Goal: Task Accomplishment & Management: Manage account settings

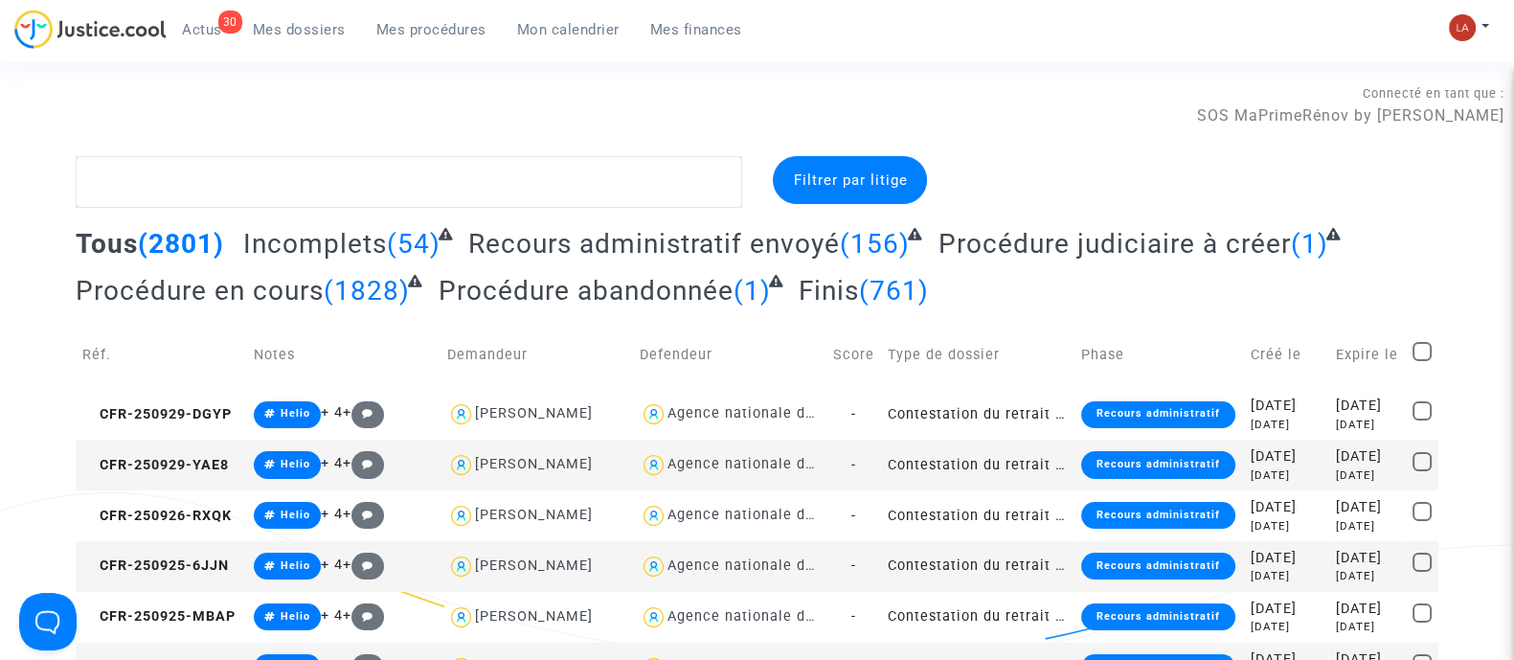
click at [185, 45] on div "30 Actus Mes dossiers Mes procédures Mon calendrier Mes finances" at bounding box center [385, 36] width 743 height 53
click at [182, 23] on span "Actus" at bounding box center [202, 29] width 40 height 17
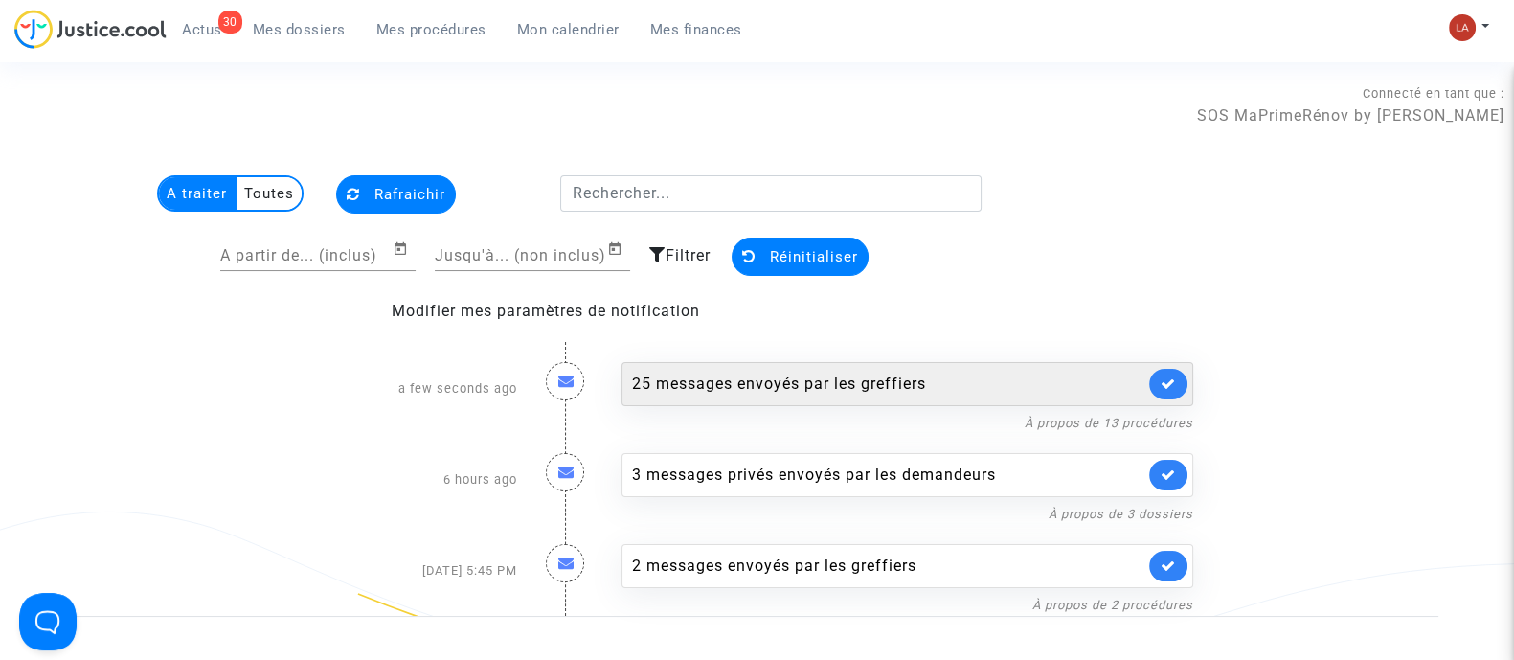
click at [1164, 390] on icon at bounding box center [1168, 383] width 15 height 14
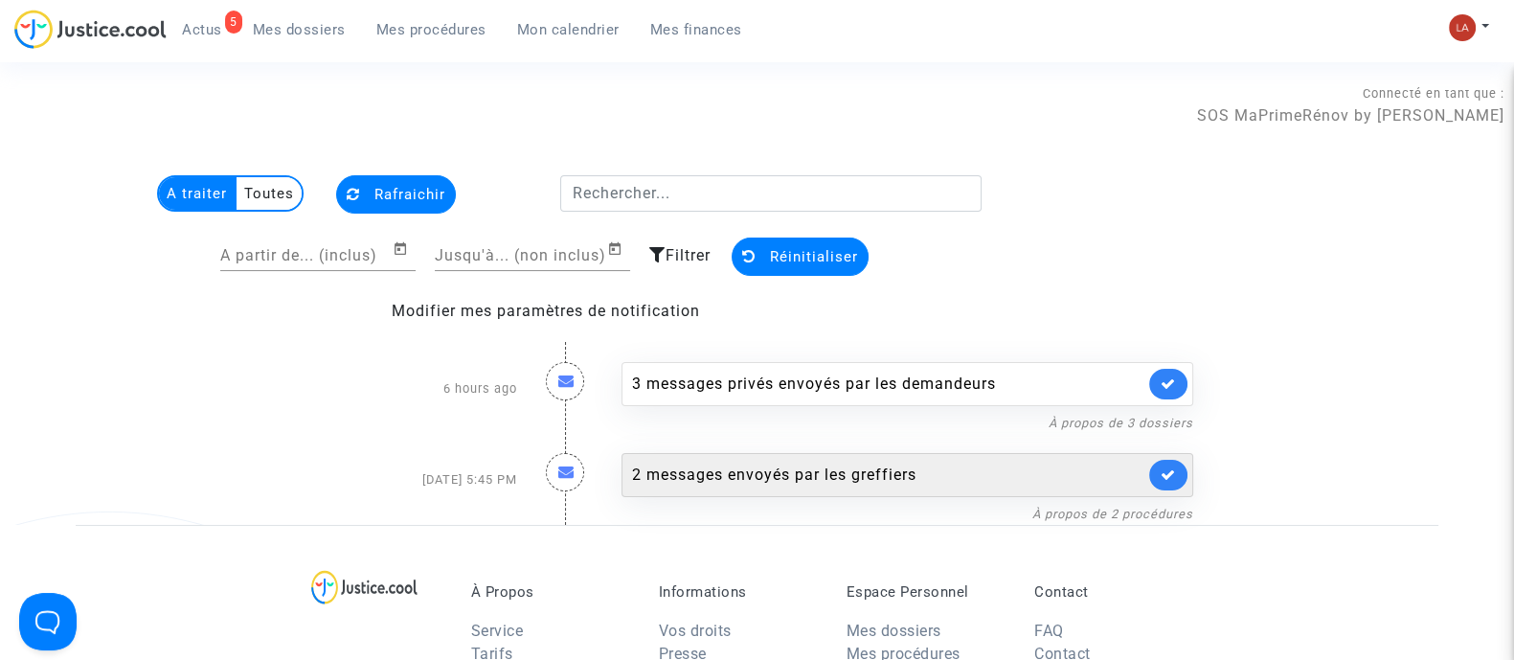
click at [1162, 474] on icon at bounding box center [1168, 474] width 15 height 14
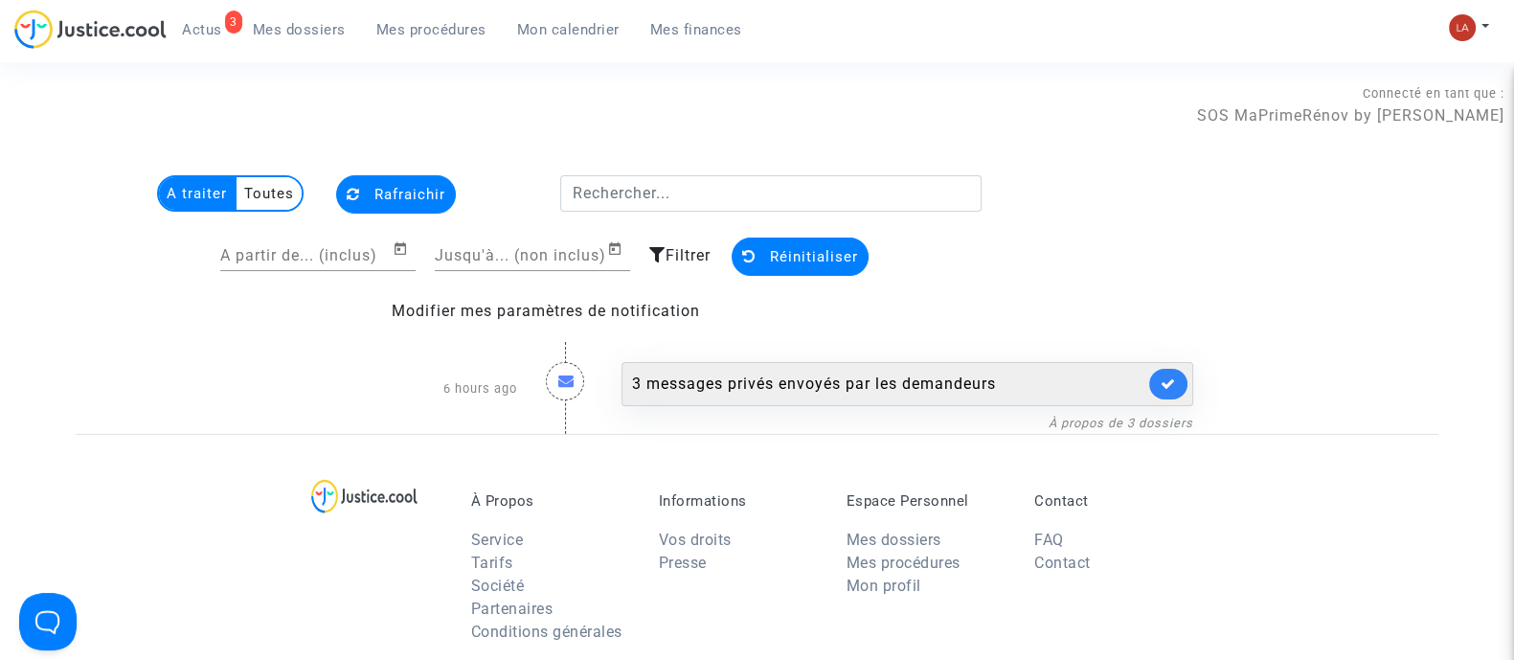
click at [982, 398] on div "3 messages privés envoyés par les demandeurs" at bounding box center [908, 384] width 572 height 44
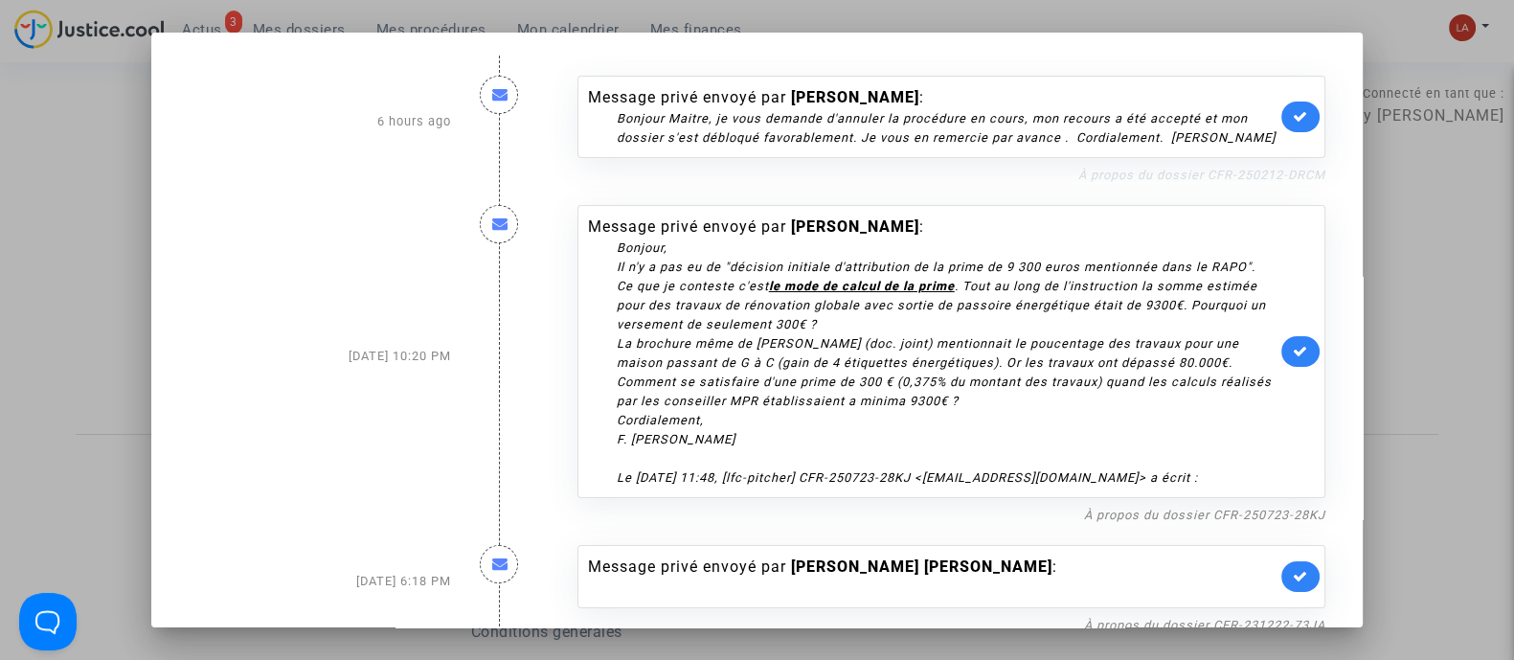
click at [1167, 182] on link "À propos du dossier CFR-250212-DRCM" at bounding box center [1201, 175] width 247 height 14
click at [1293, 132] on link at bounding box center [1301, 117] width 38 height 31
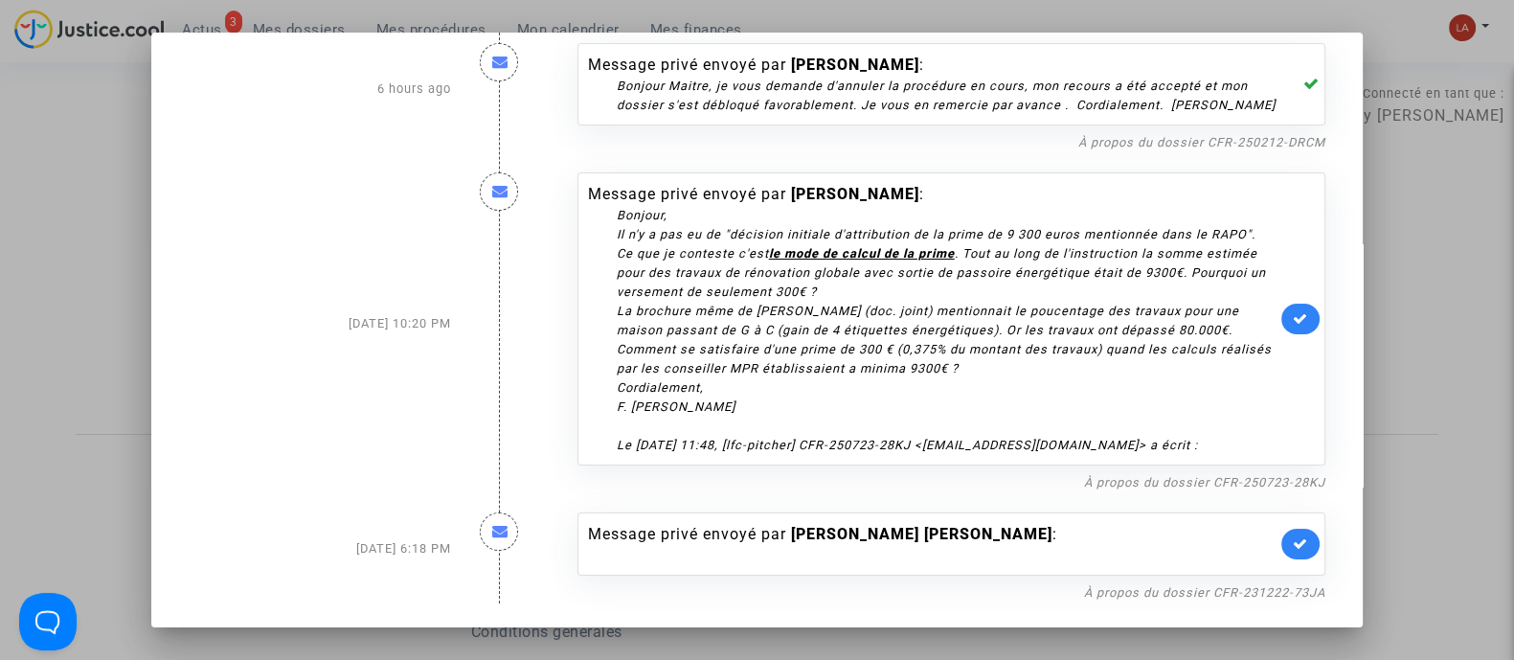
scroll to position [69, 0]
click at [1271, 476] on link "À propos du dossier CFR-250723-28KJ" at bounding box center [1204, 482] width 241 height 14
click at [1307, 605] on mat-dialog-container "6 hours ago Message privé envoyé par michel DELAFOY : Bonjour Maitre, je vous d…" at bounding box center [757, 330] width 1212 height 594
click at [1303, 597] on link "À propos du dossier CFR-231222-73JA" at bounding box center [1204, 592] width 241 height 14
click at [1284, 535] on link at bounding box center [1301, 544] width 38 height 31
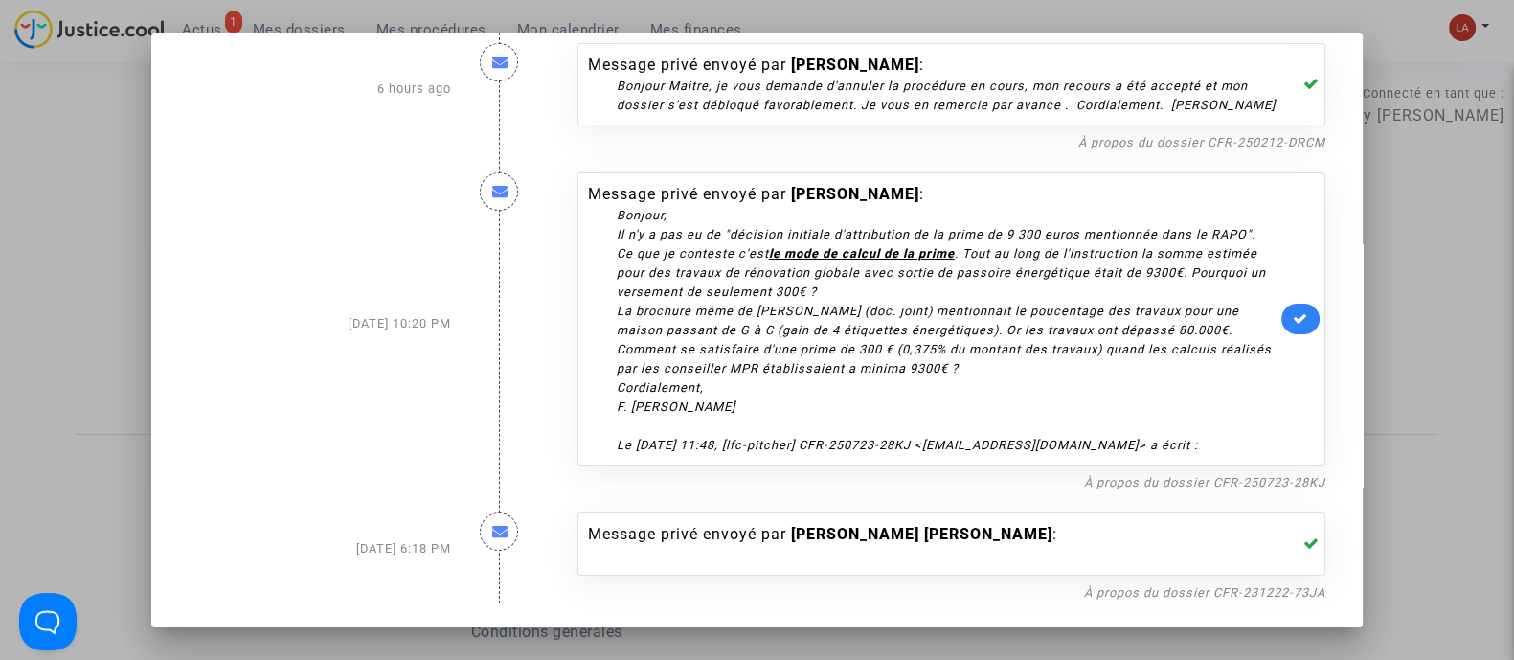
click at [51, 219] on div at bounding box center [757, 330] width 1514 height 660
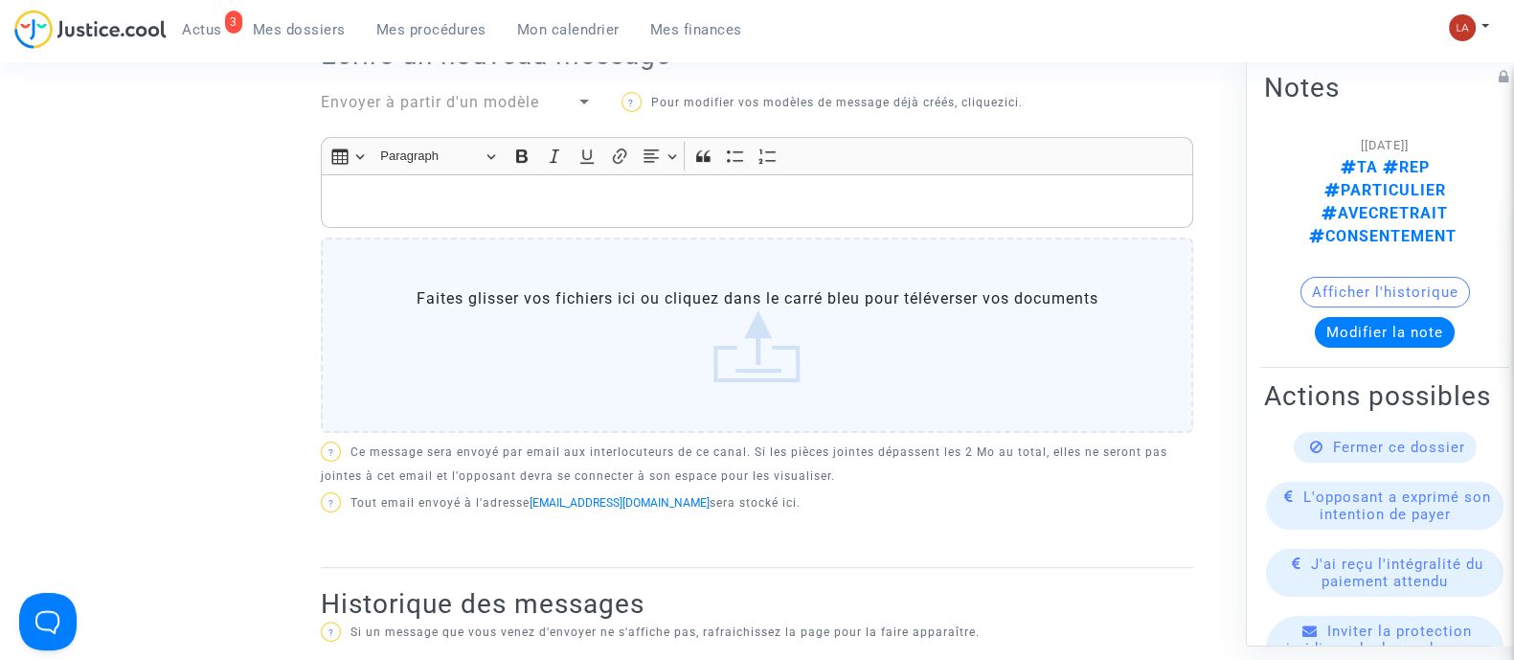
scroll to position [478, 0]
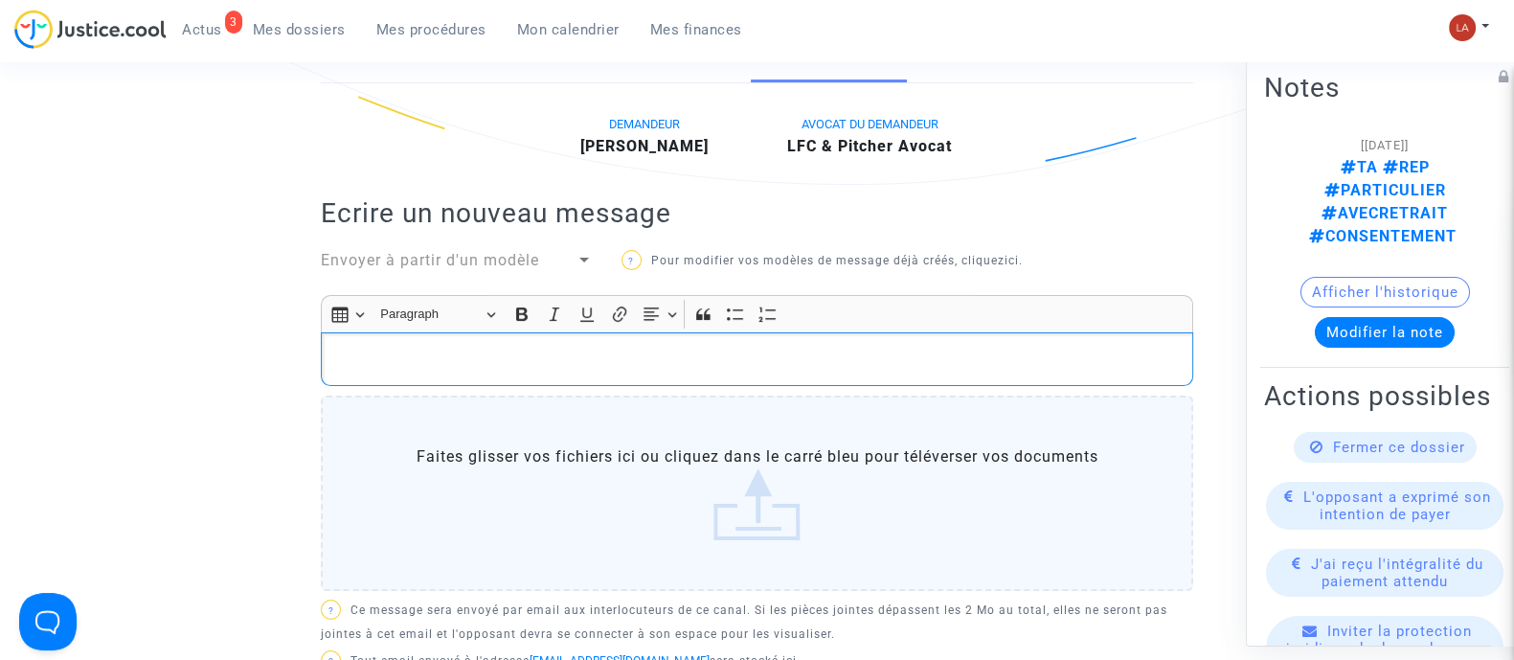
click at [680, 348] on p "Rich Text Editor, main" at bounding box center [757, 360] width 852 height 24
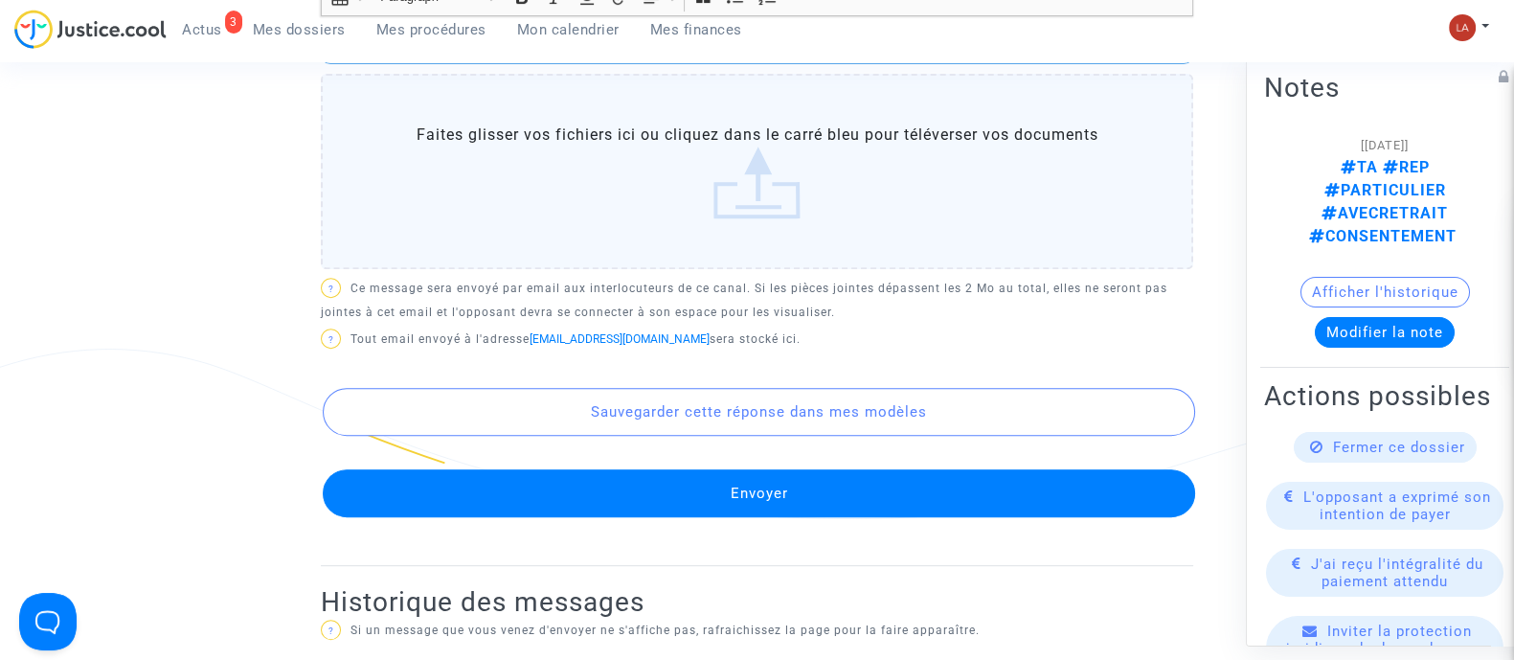
scroll to position [1202, 0]
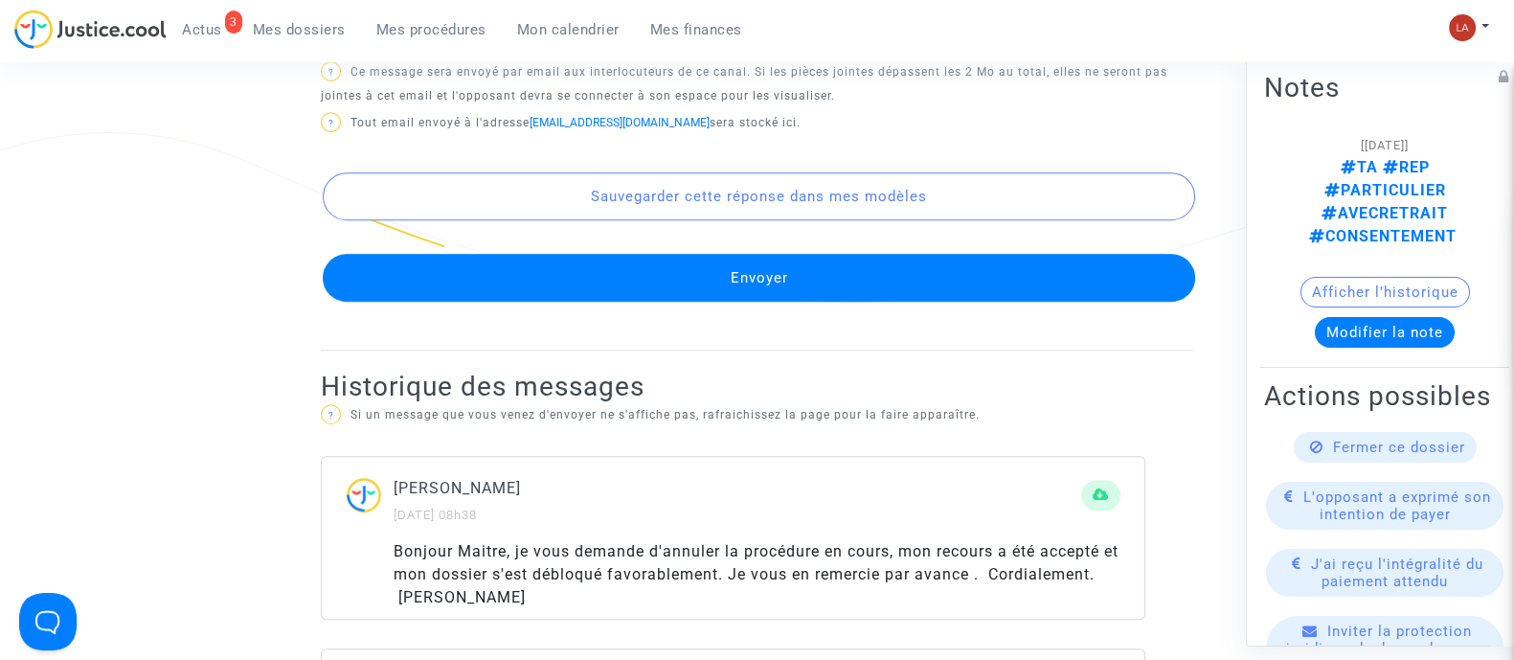
click at [828, 277] on button "Envoyer" at bounding box center [759, 278] width 873 height 48
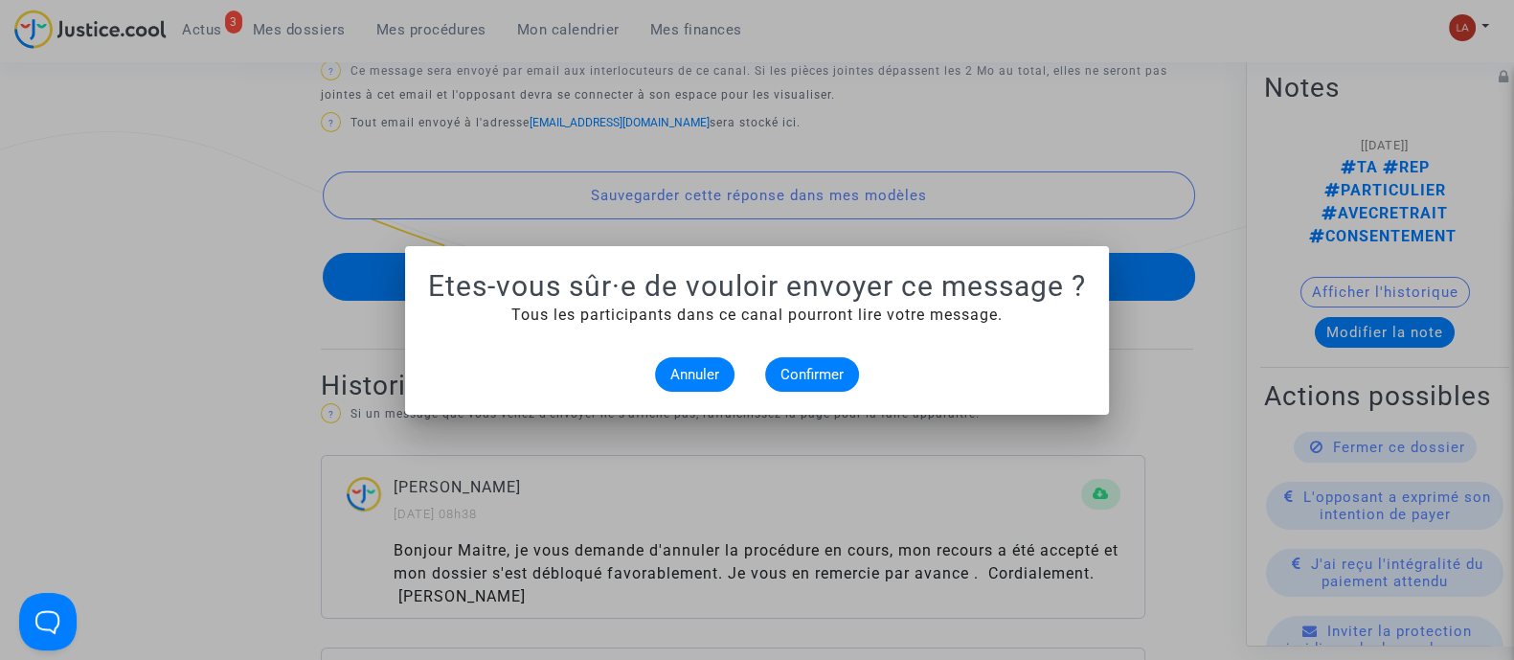
scroll to position [0, 0]
drag, startPoint x: 797, startPoint y: 365, endPoint x: 845, endPoint y: 371, distance: 48.2
click at [797, 366] on span "Confirmer" at bounding box center [812, 374] width 63 height 17
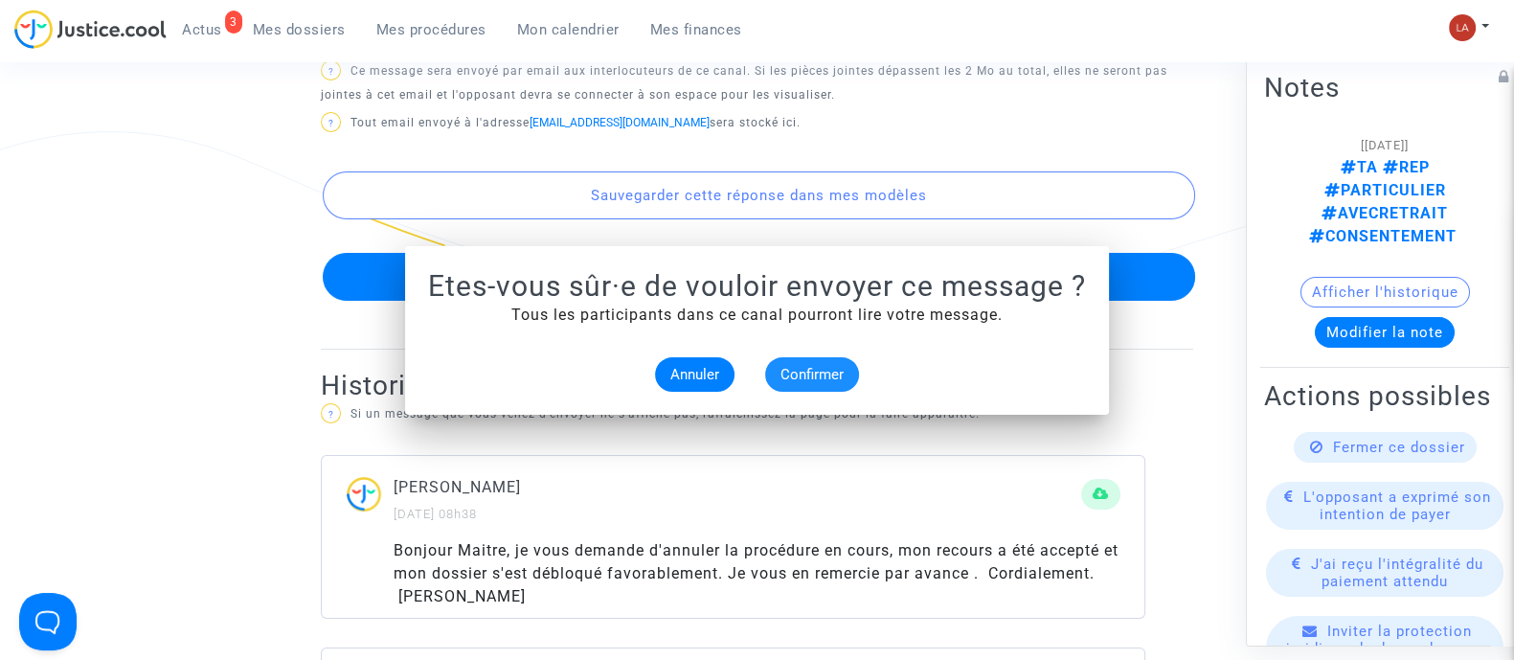
scroll to position [1202, 0]
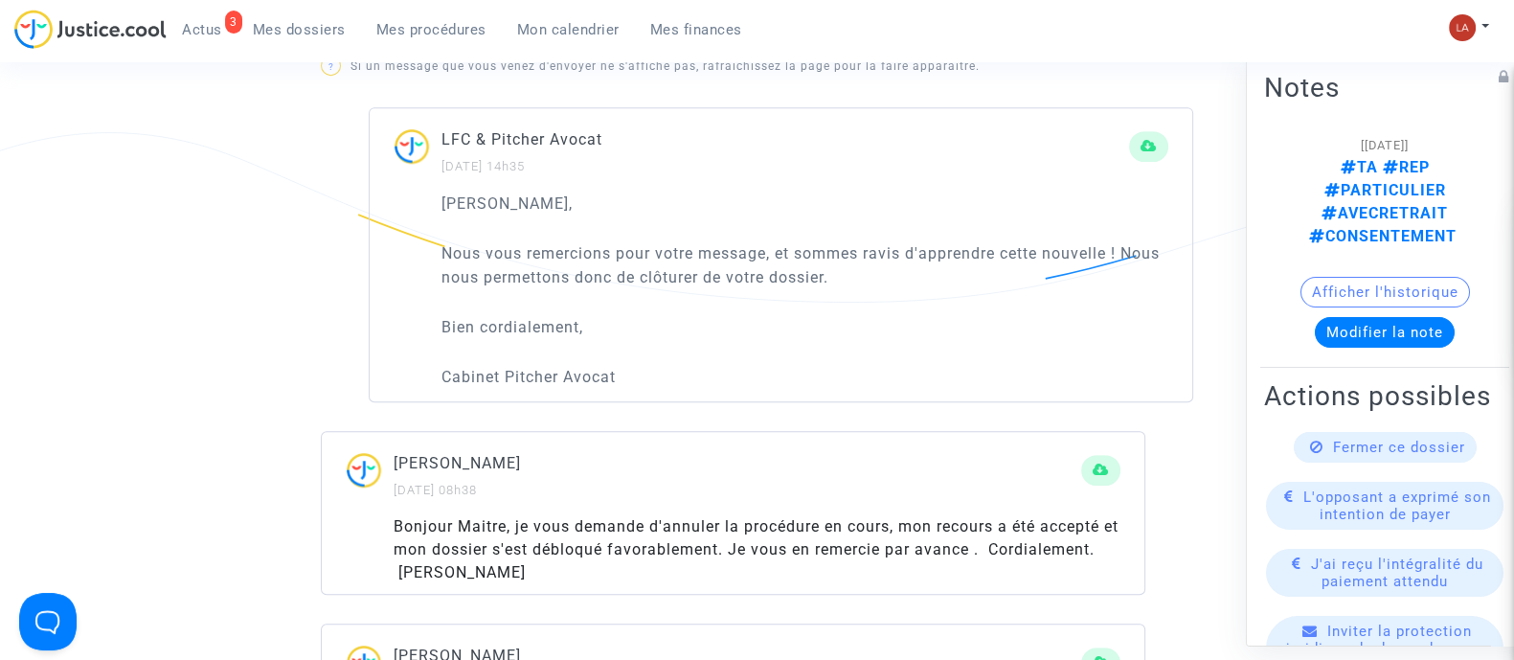
click at [1376, 431] on div "Fermer ce dossier" at bounding box center [1385, 446] width 183 height 31
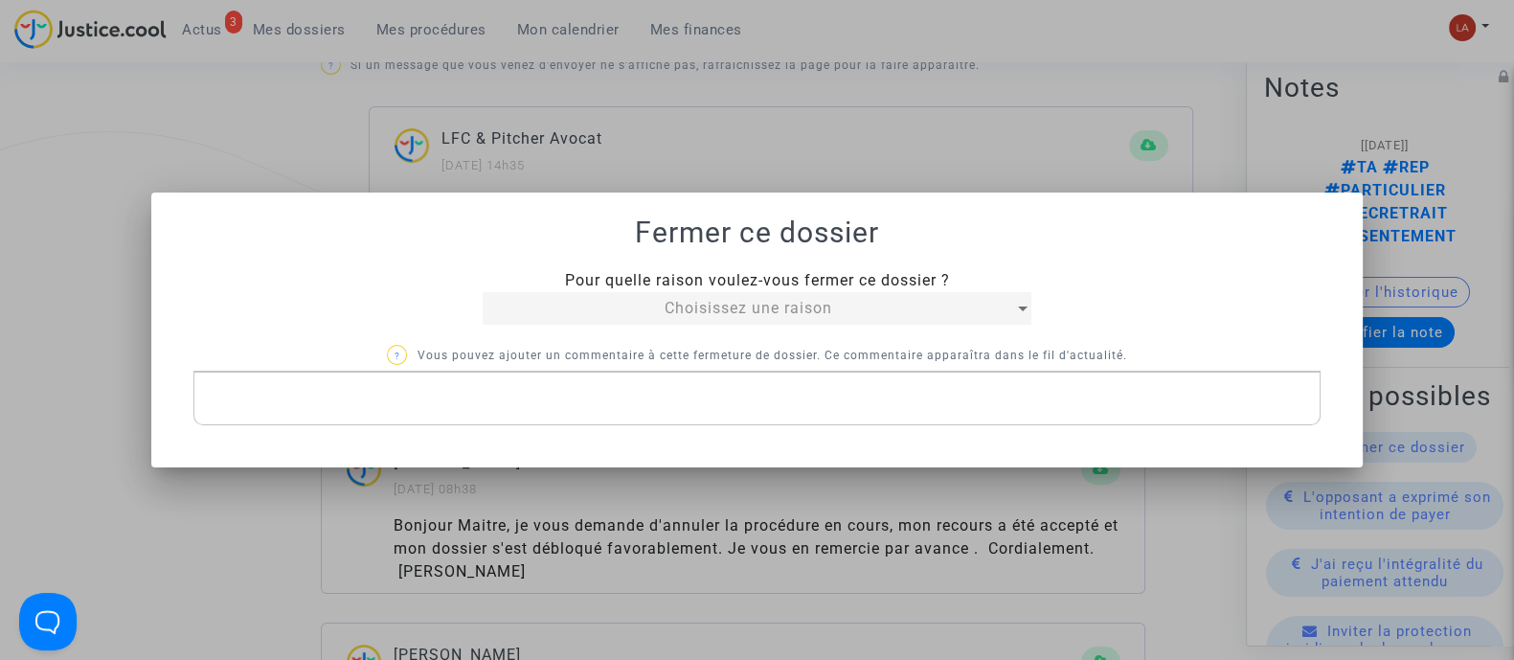
scroll to position [0, 0]
click at [769, 304] on span "Choisissez une raison" at bounding box center [749, 308] width 168 height 18
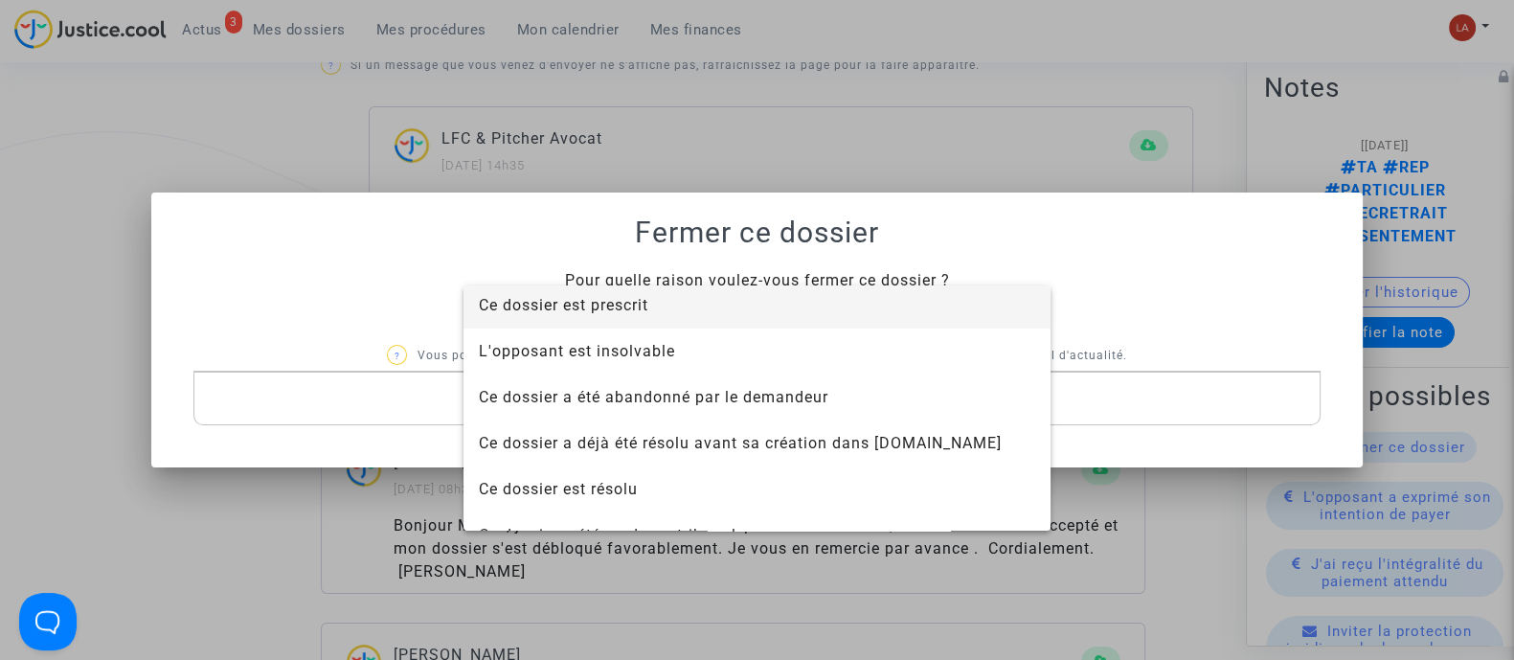
scroll to position [122, 0]
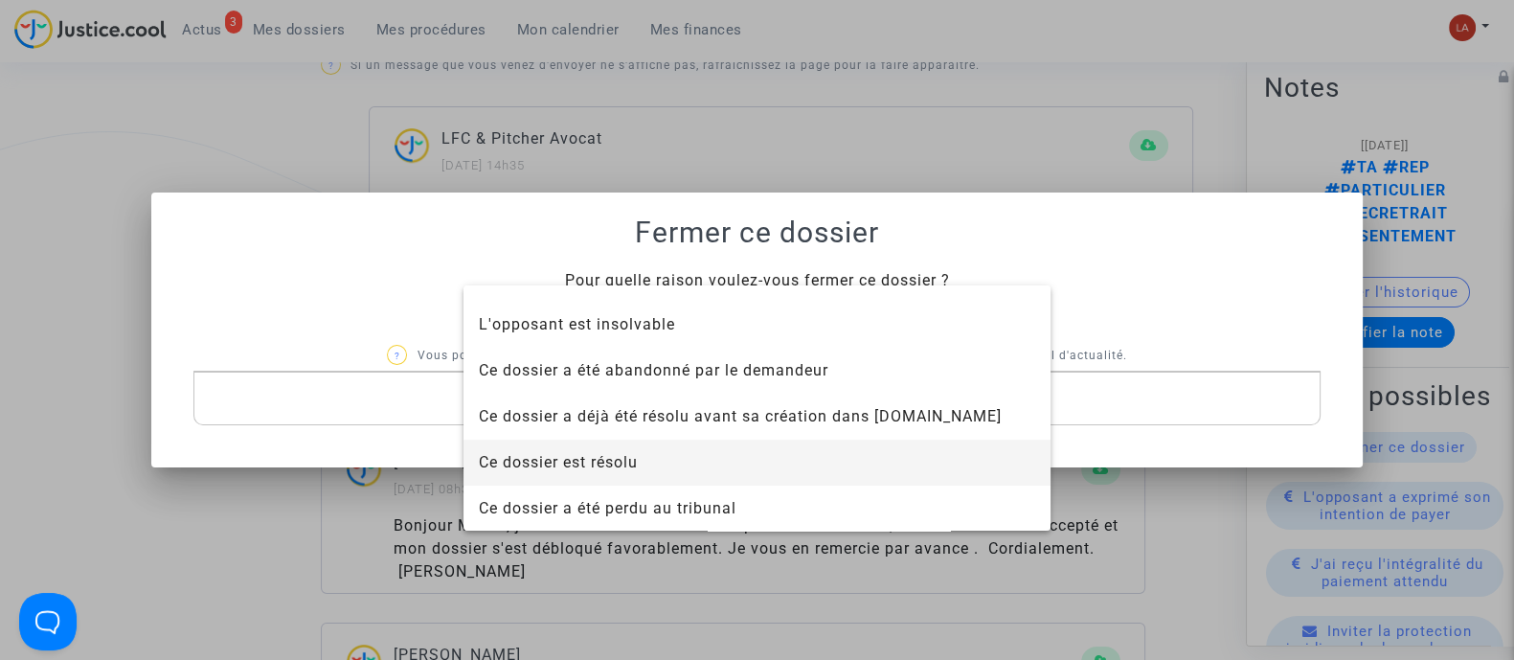
click at [637, 441] on span "Ce dossier est résolu" at bounding box center [757, 463] width 556 height 46
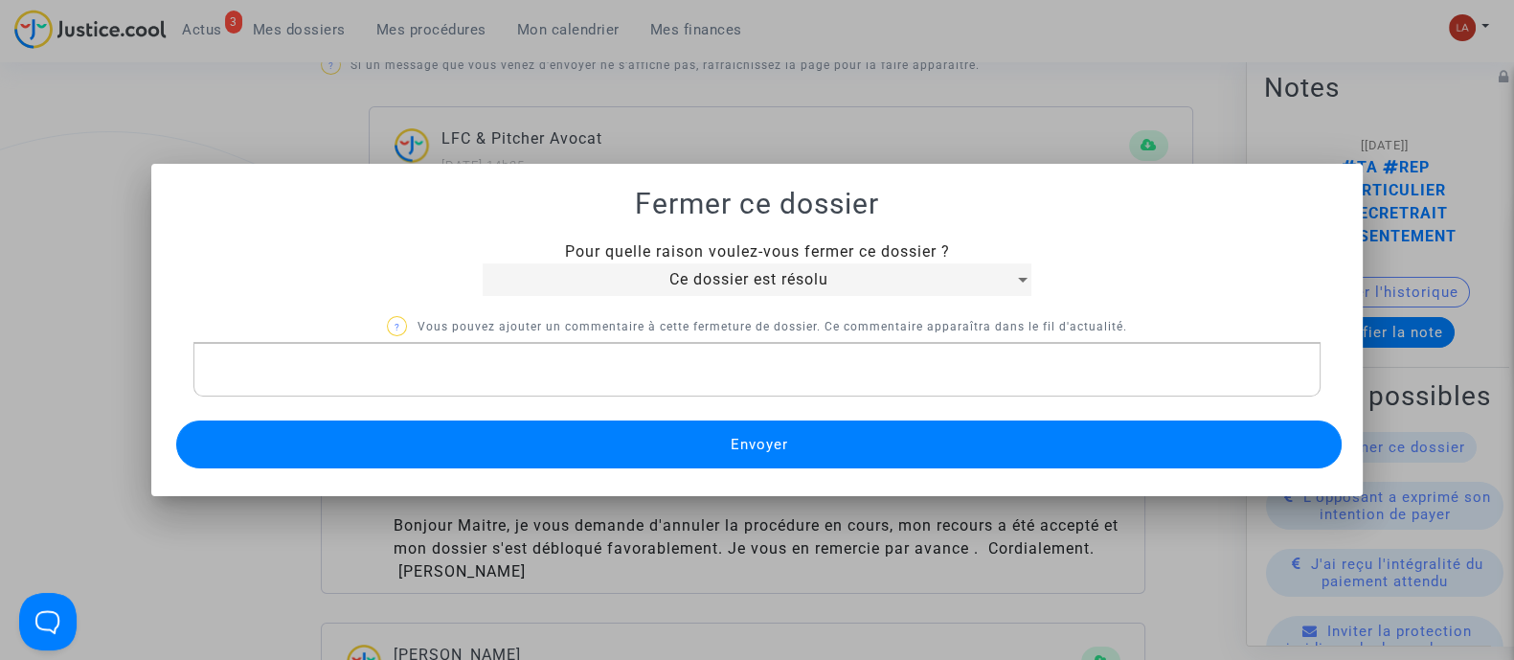
click at [639, 429] on button "Envoyer" at bounding box center [759, 444] width 1166 height 48
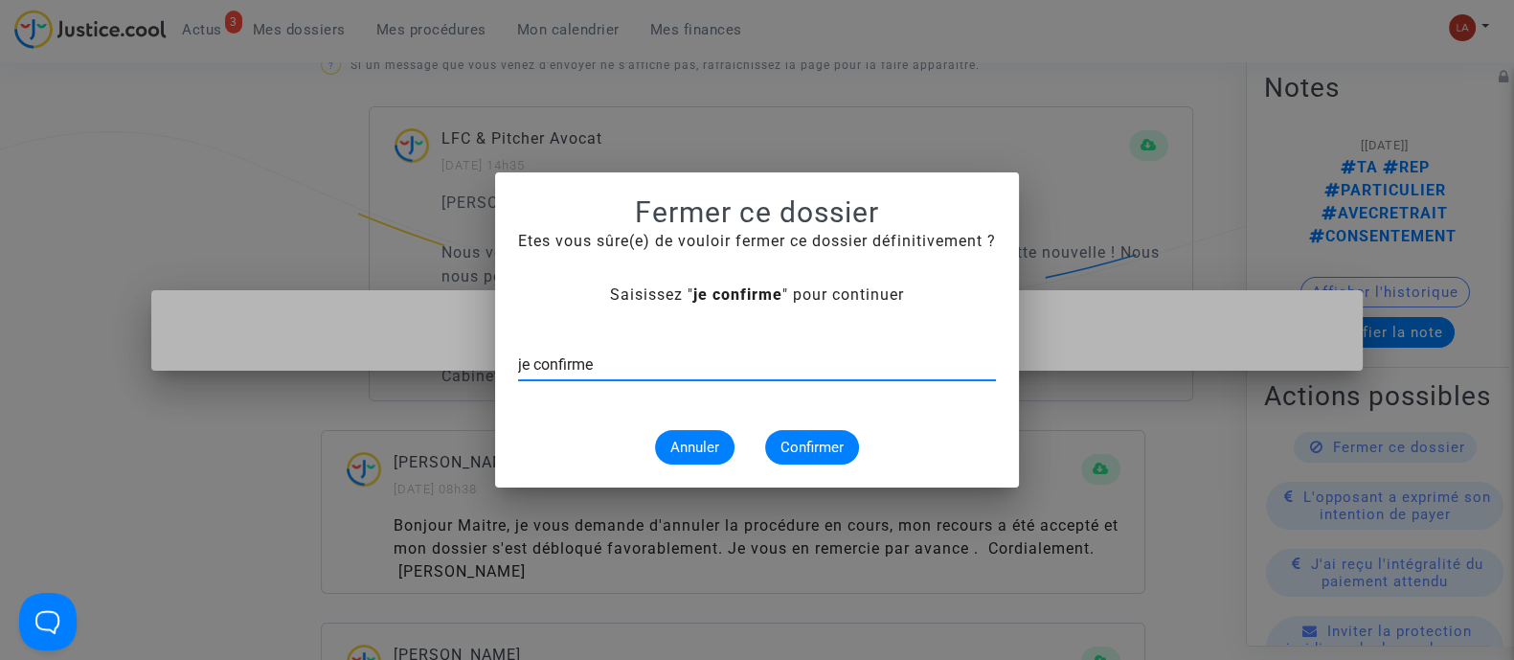
type input "je confirme"
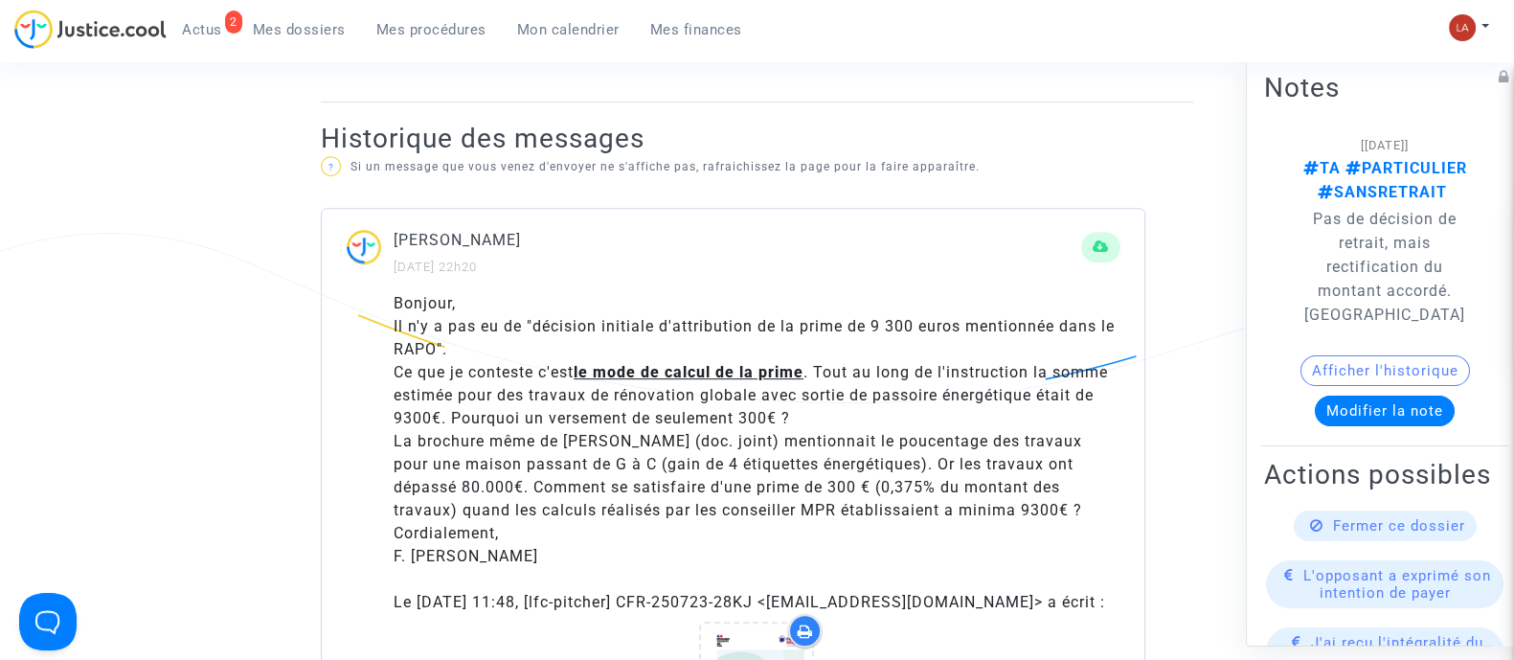
scroll to position [1317, 0]
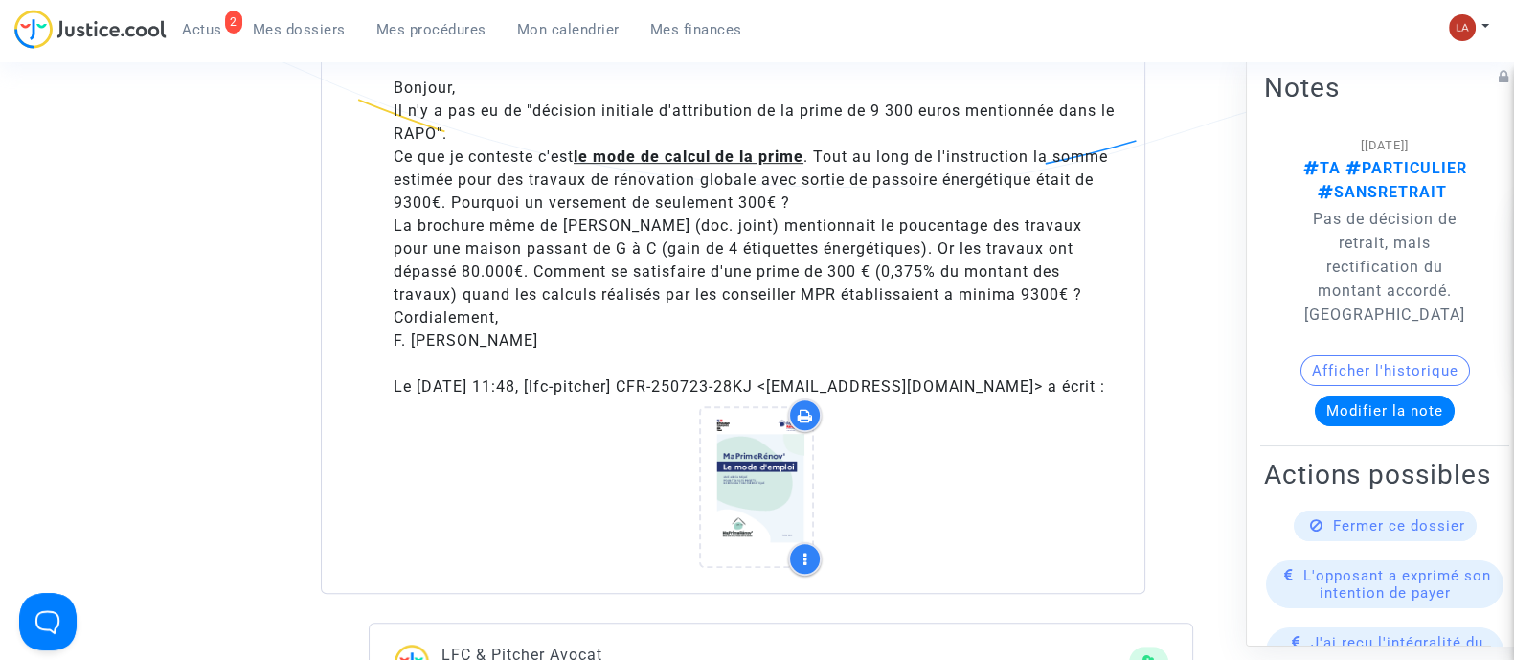
click at [406, 157] on div "Ce que je conteste c'est le mode de calcul de la prime . Tout au long de l'inst…" at bounding box center [757, 180] width 727 height 69
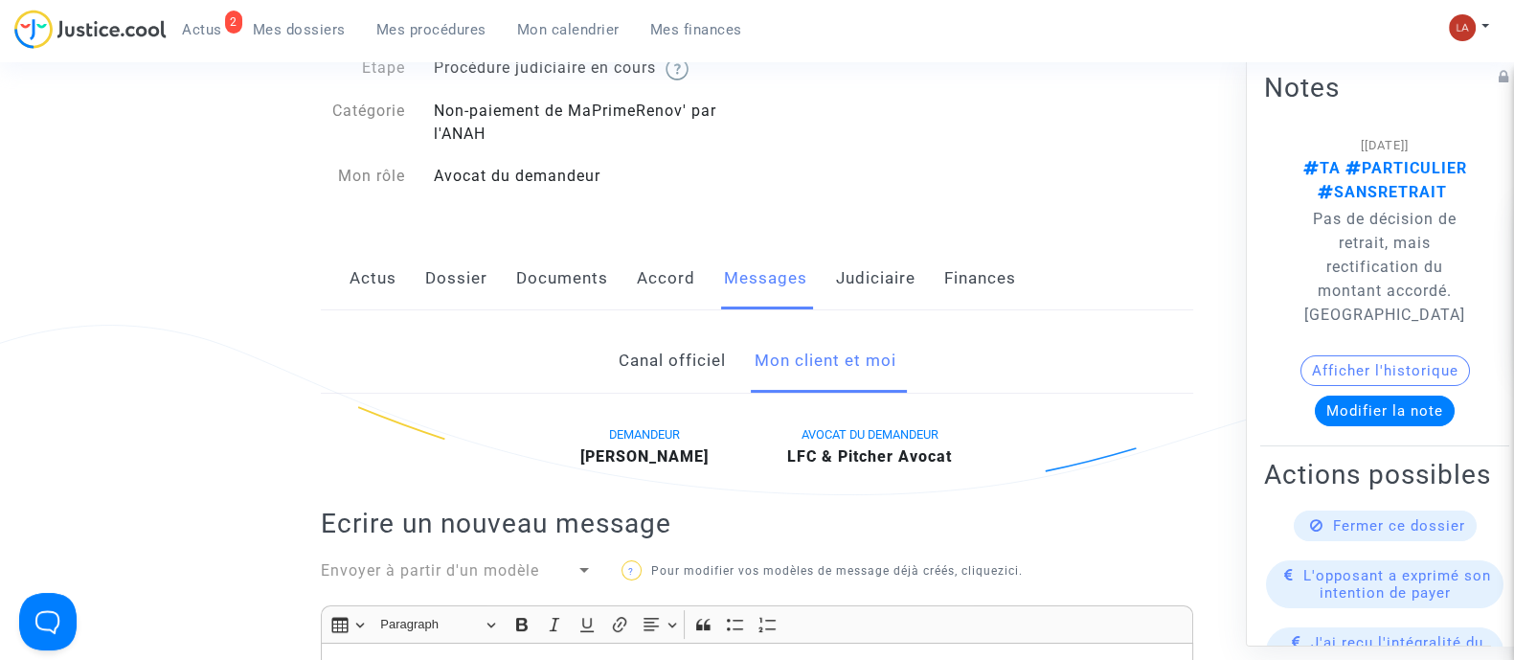
scroll to position [0, 0]
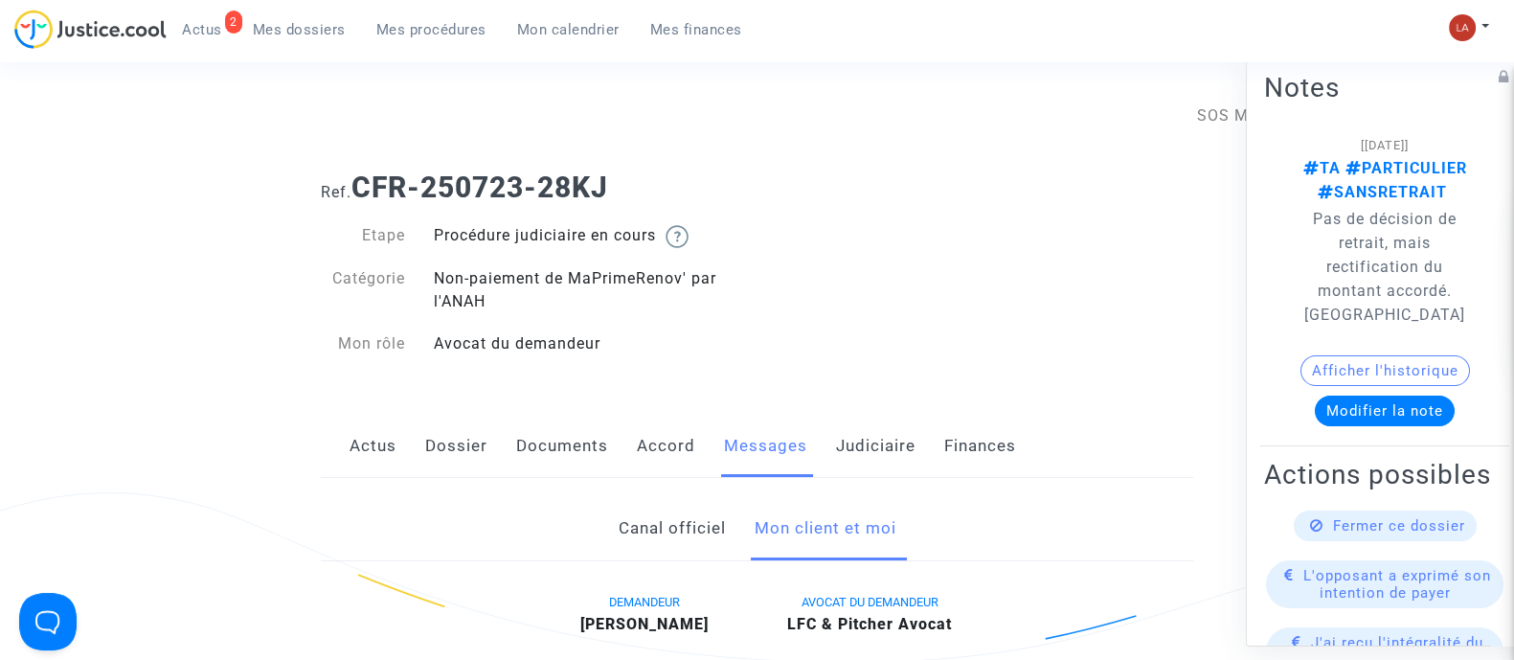
click at [680, 471] on link "Accord" at bounding box center [666, 446] width 58 height 63
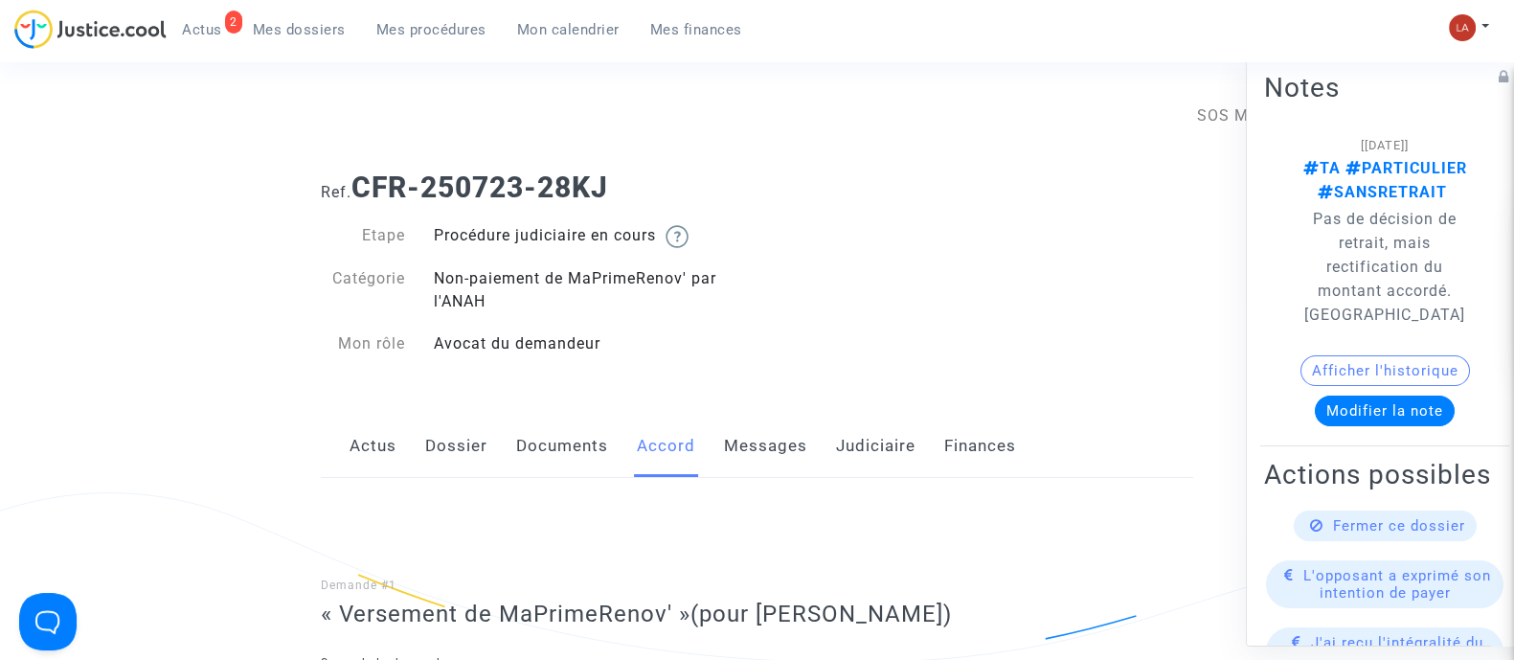
drag, startPoint x: 747, startPoint y: 428, endPoint x: 764, endPoint y: 433, distance: 17.9
click at [747, 428] on link "Messages" at bounding box center [765, 446] width 83 height 63
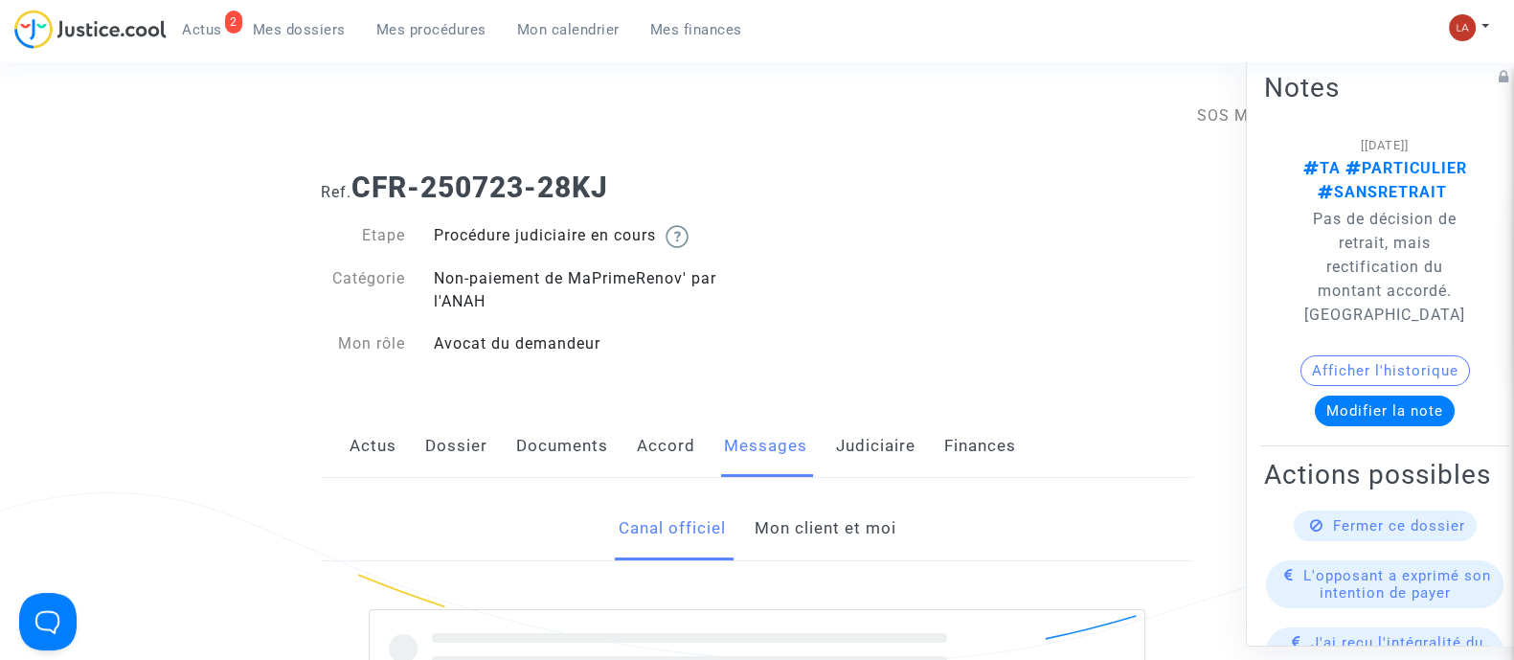
click at [840, 524] on link "Mon client et moi" at bounding box center [825, 528] width 142 height 63
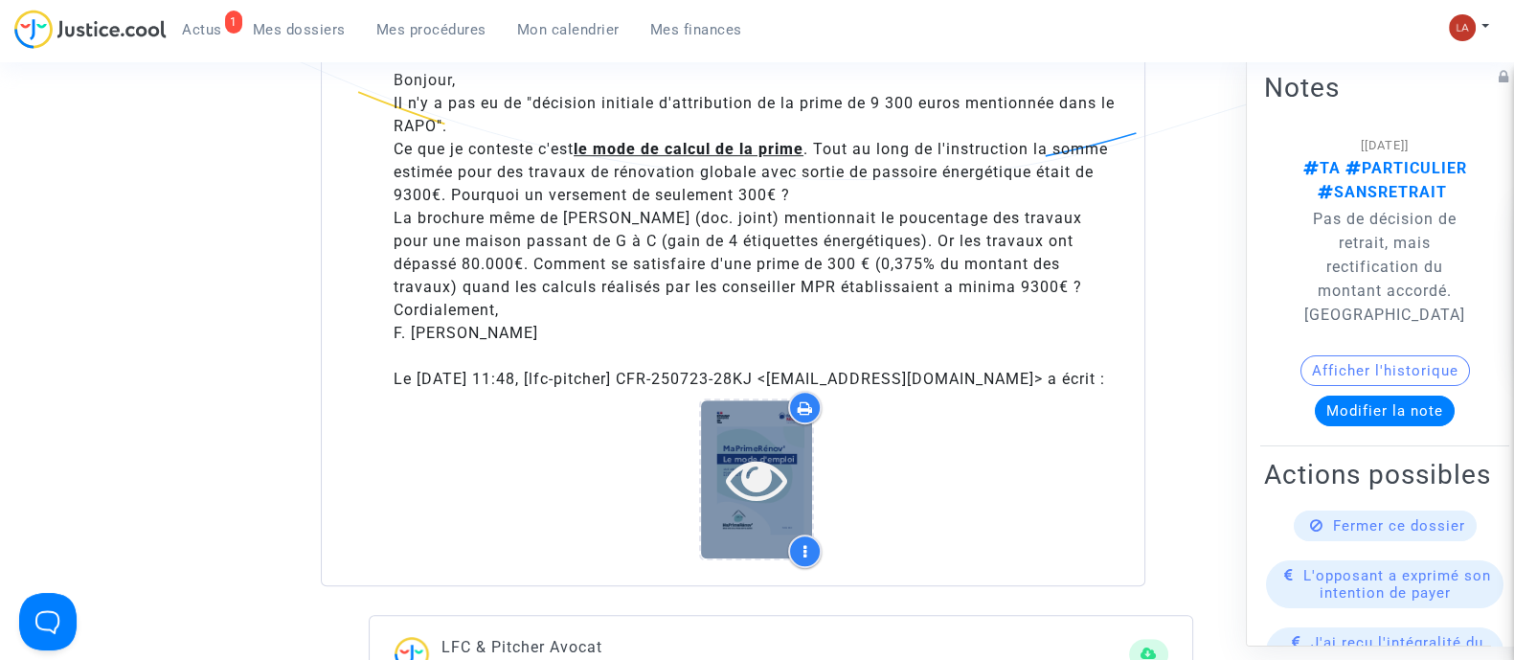
scroll to position [1555, 0]
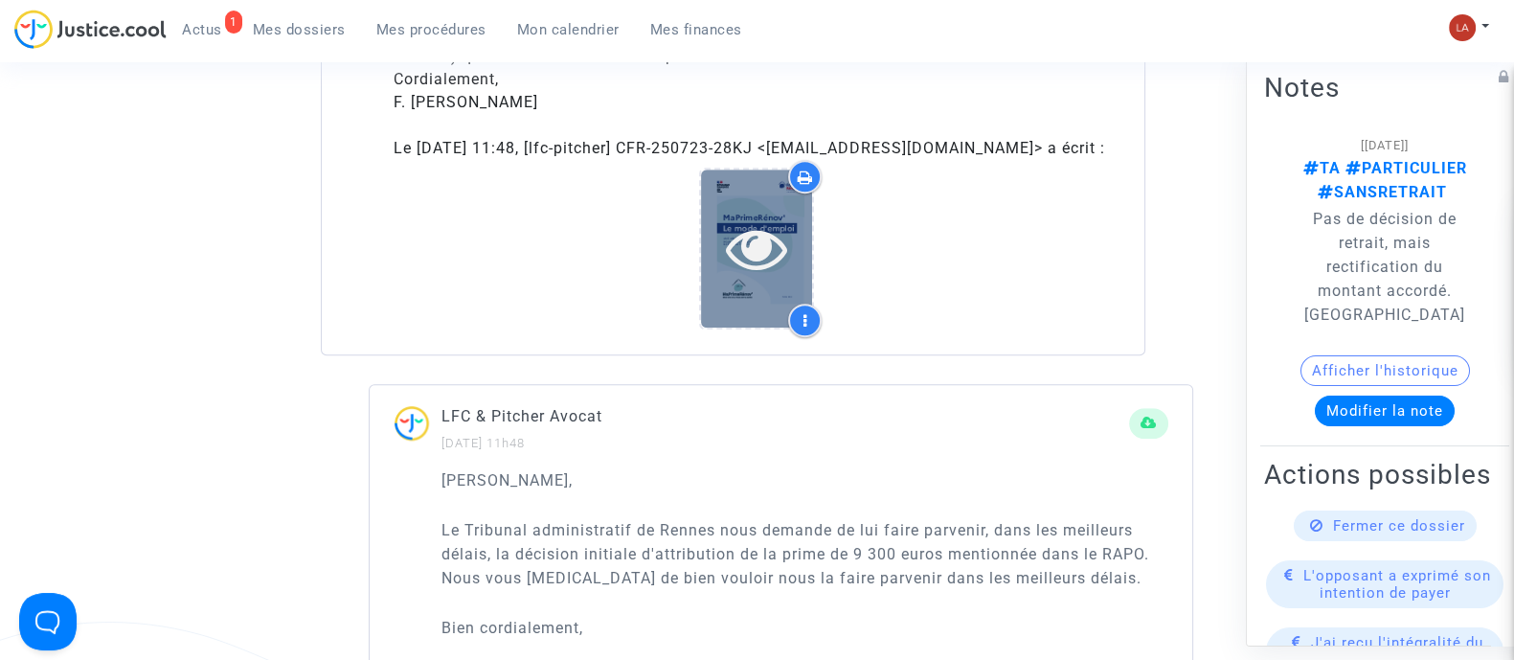
click at [794, 240] on div at bounding box center [756, 247] width 111 height 61
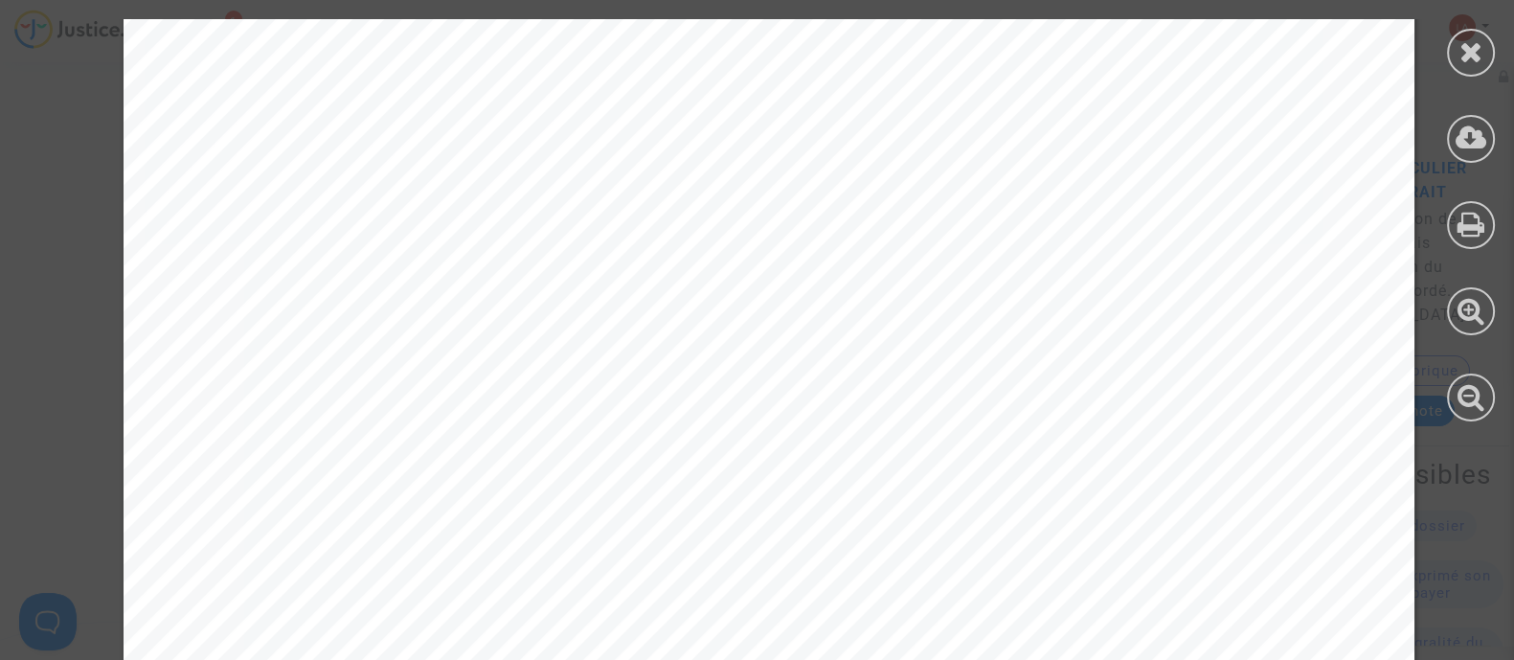
scroll to position [4669, 0]
click at [1475, 40] on icon at bounding box center [1472, 51] width 24 height 29
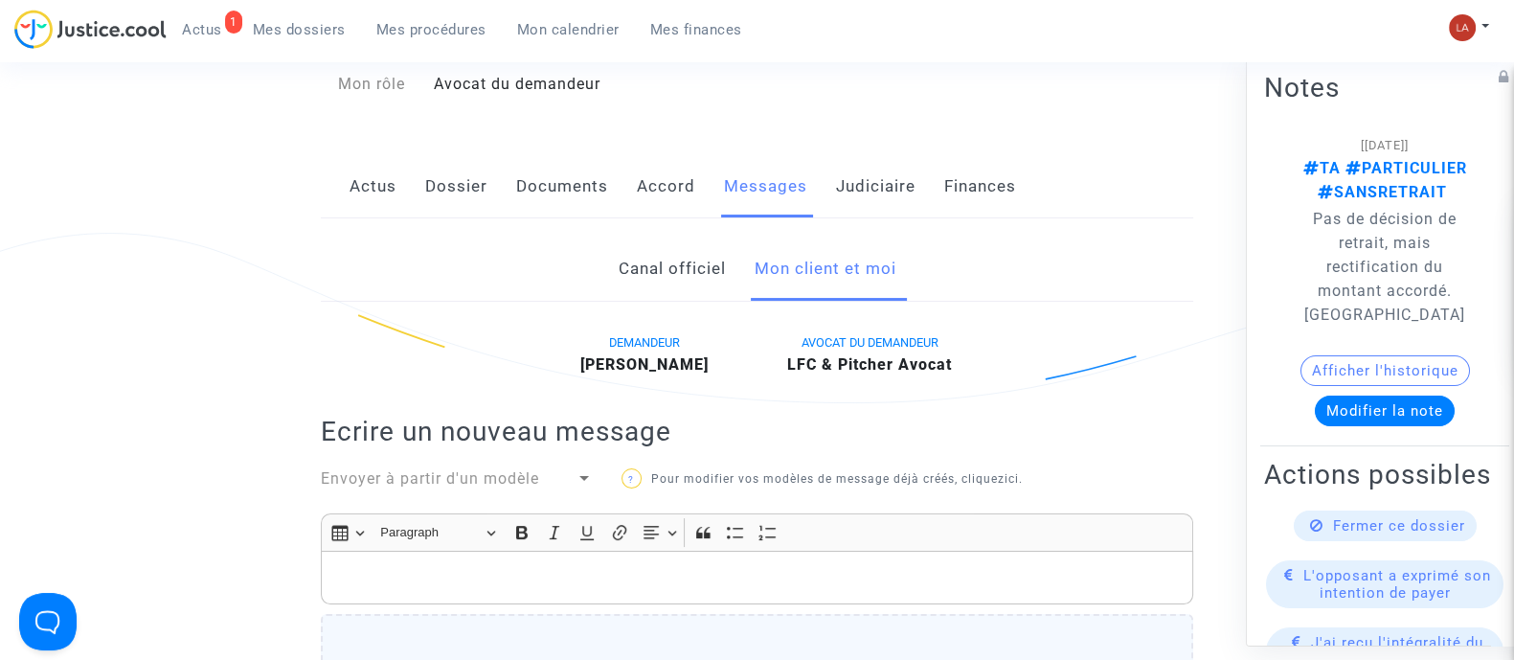
scroll to position [359, 0]
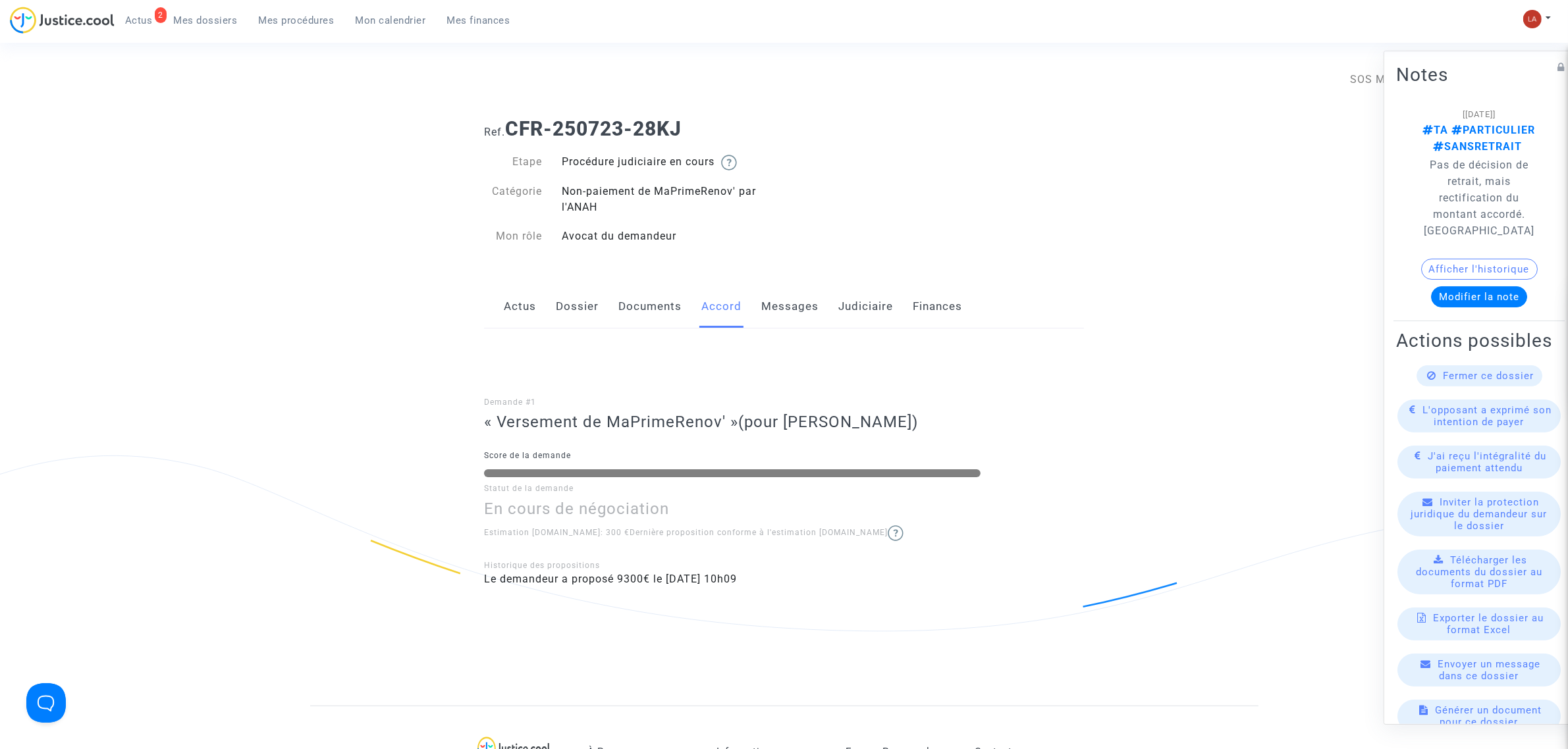
click at [652, 294] on link "Documents" at bounding box center [650, 306] width 63 height 43
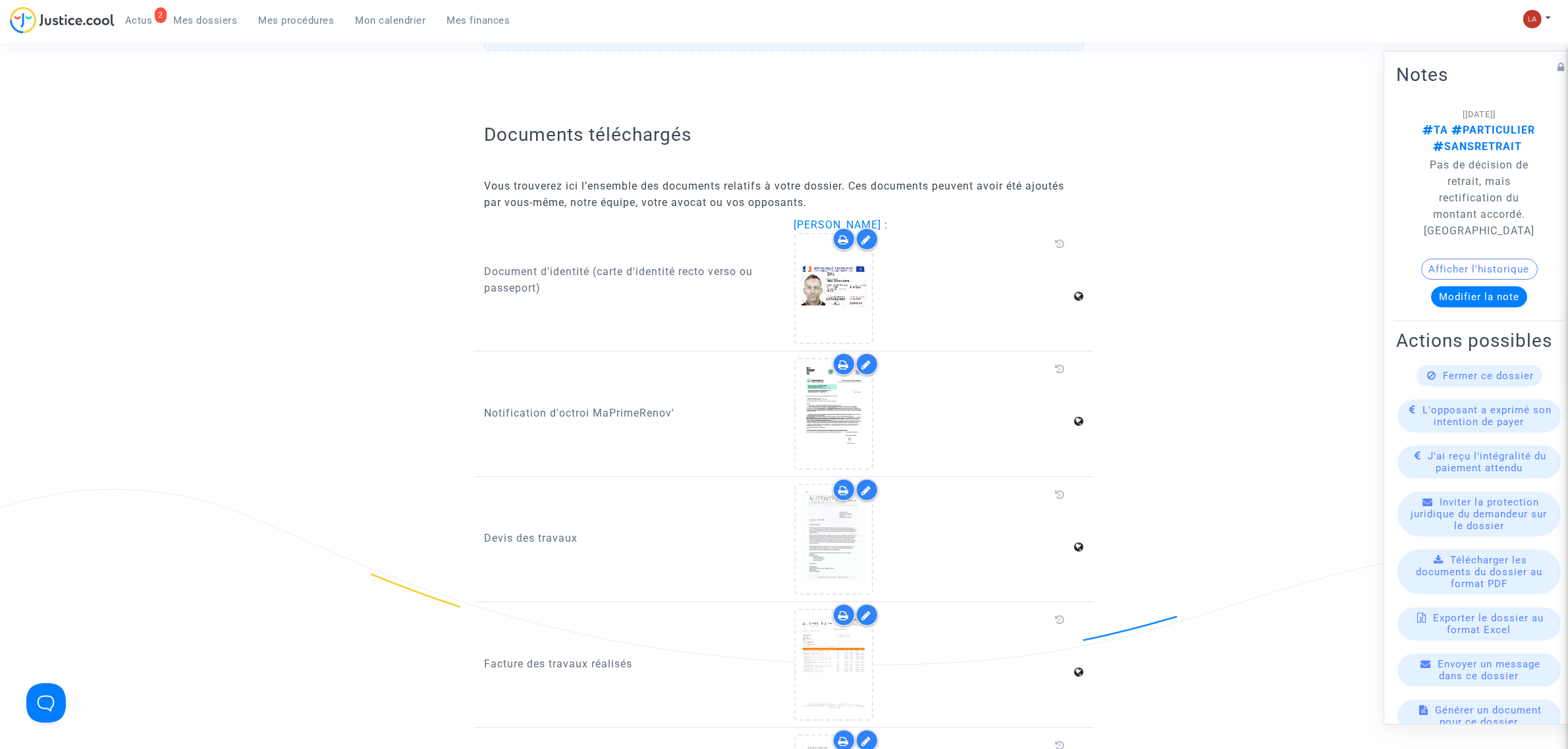
scroll to position [987, 0]
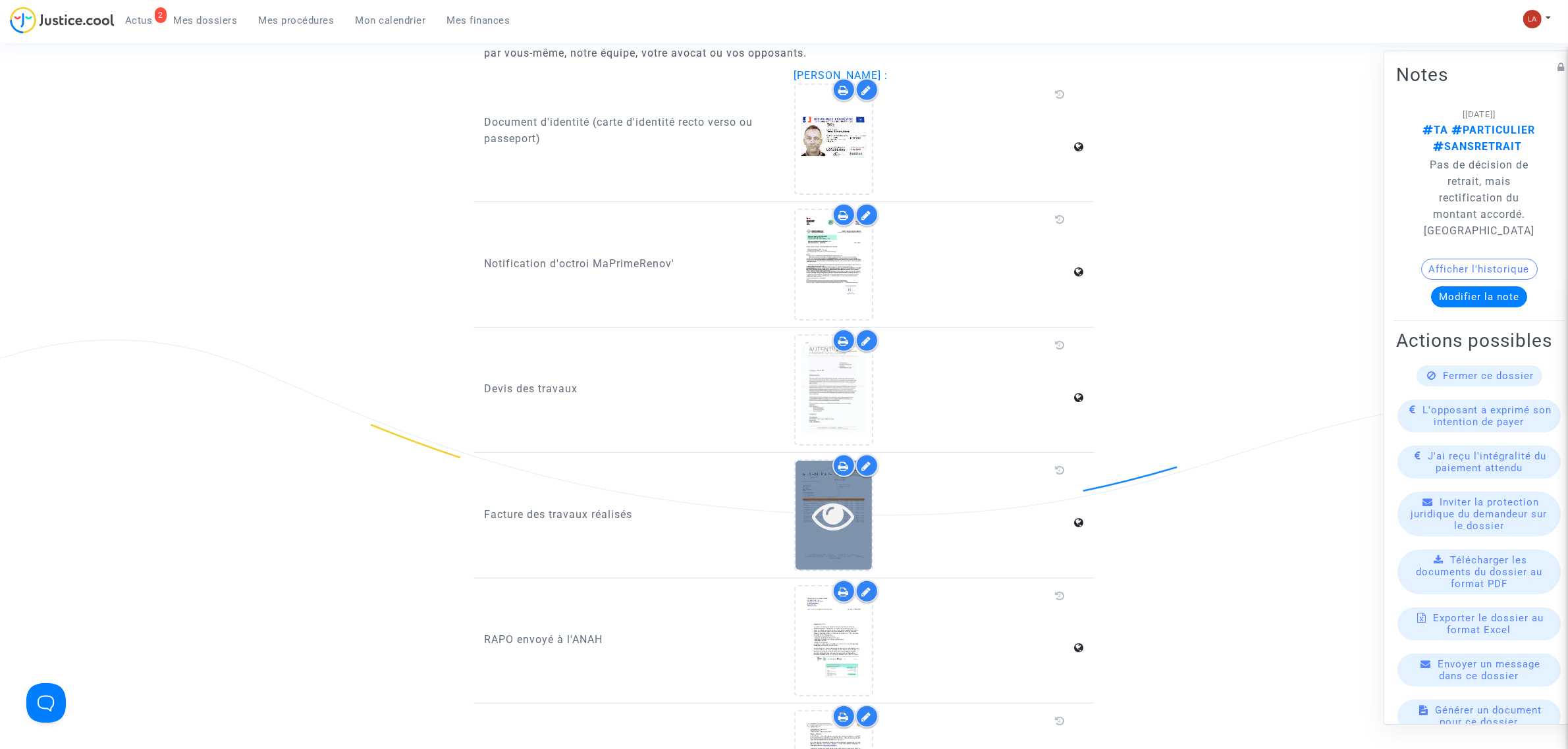
click at [863, 452] on div at bounding box center [833, 515] width 76 height 42
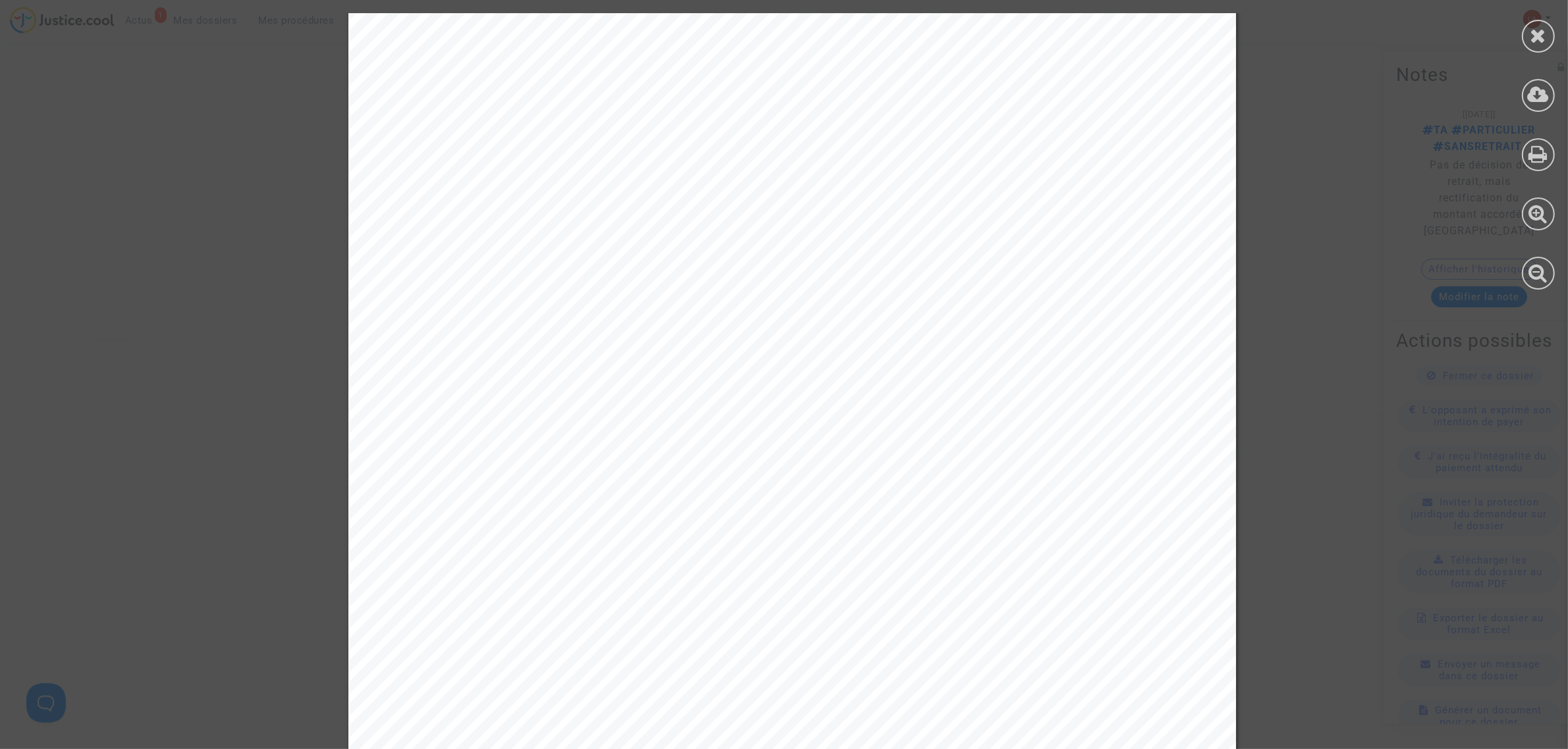
scroll to position [7569, 0]
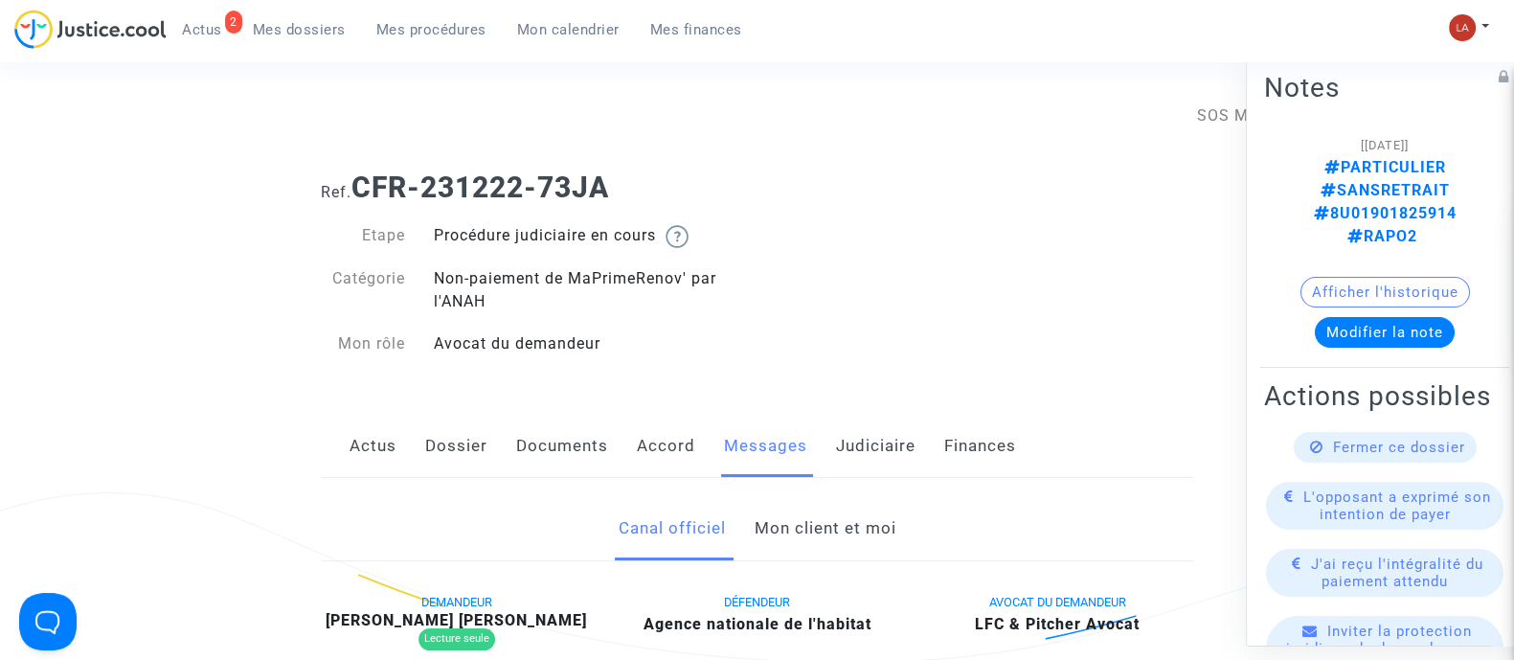
click at [836, 525] on link "Mon client et moi" at bounding box center [825, 528] width 142 height 63
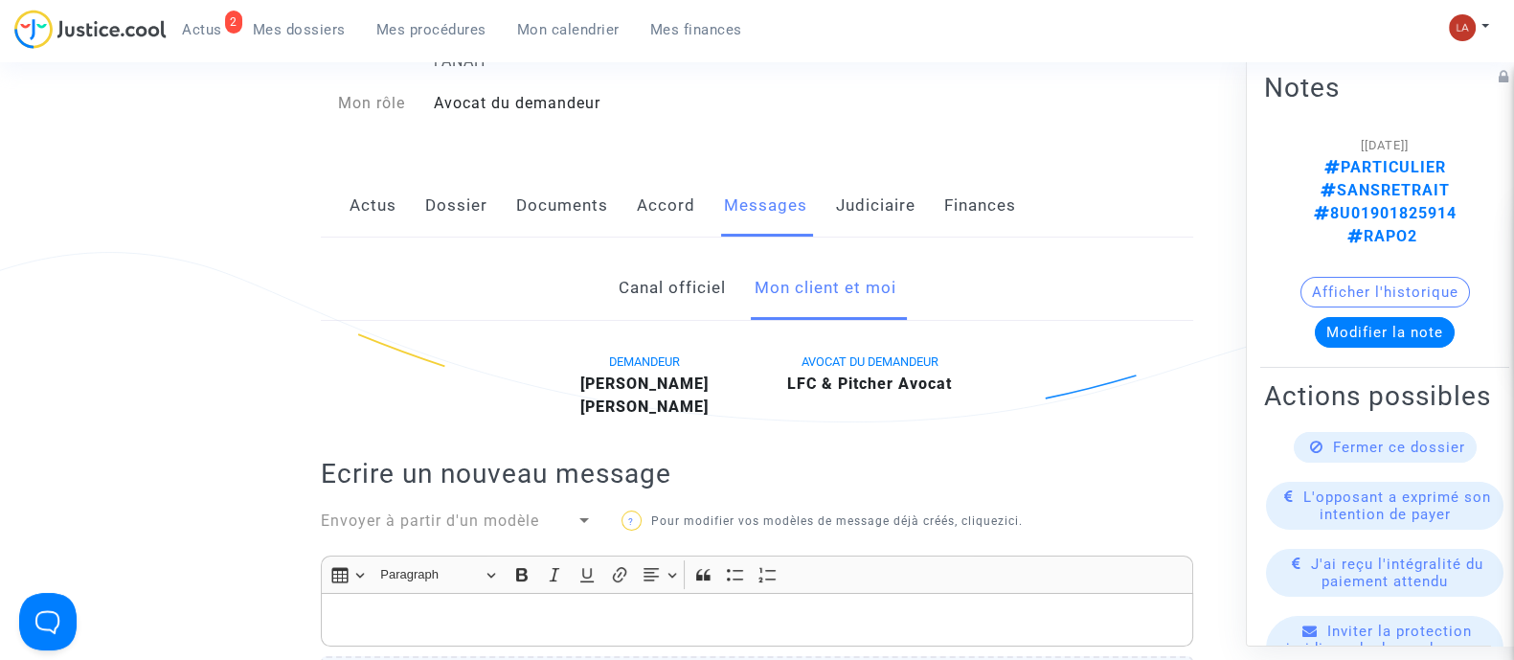
scroll to position [238, 0]
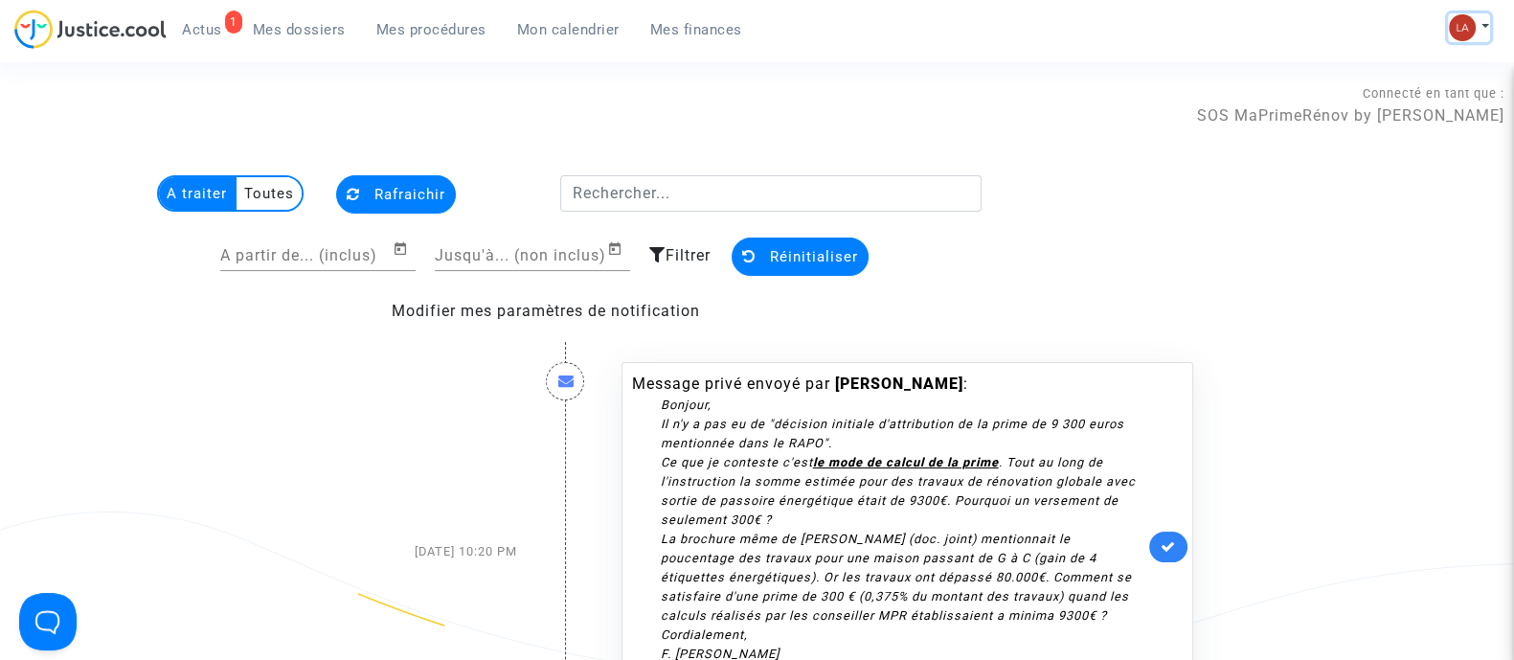
drag, startPoint x: 1470, startPoint y: 16, endPoint x: 1352, endPoint y: 22, distance: 117.9
click at [1470, 16] on img at bounding box center [1462, 27] width 27 height 27
click at [457, 95] on div "Connecté en tant que : SOS MaPrimeRénov by Pitcher Avocat" at bounding box center [752, 104] width 1505 height 46
click at [267, 32] on span "Mes dossiers" at bounding box center [299, 29] width 93 height 17
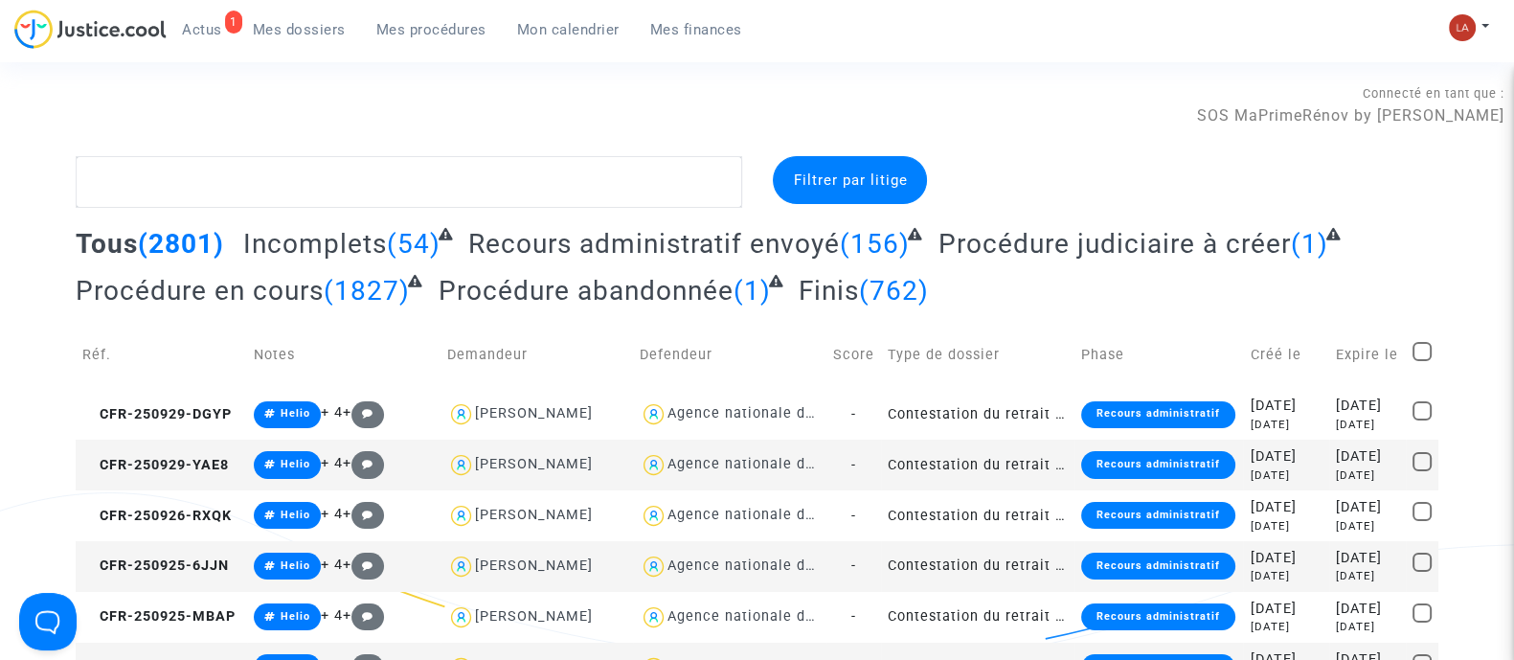
click at [268, 228] on span "Incomplets" at bounding box center [315, 244] width 144 height 32
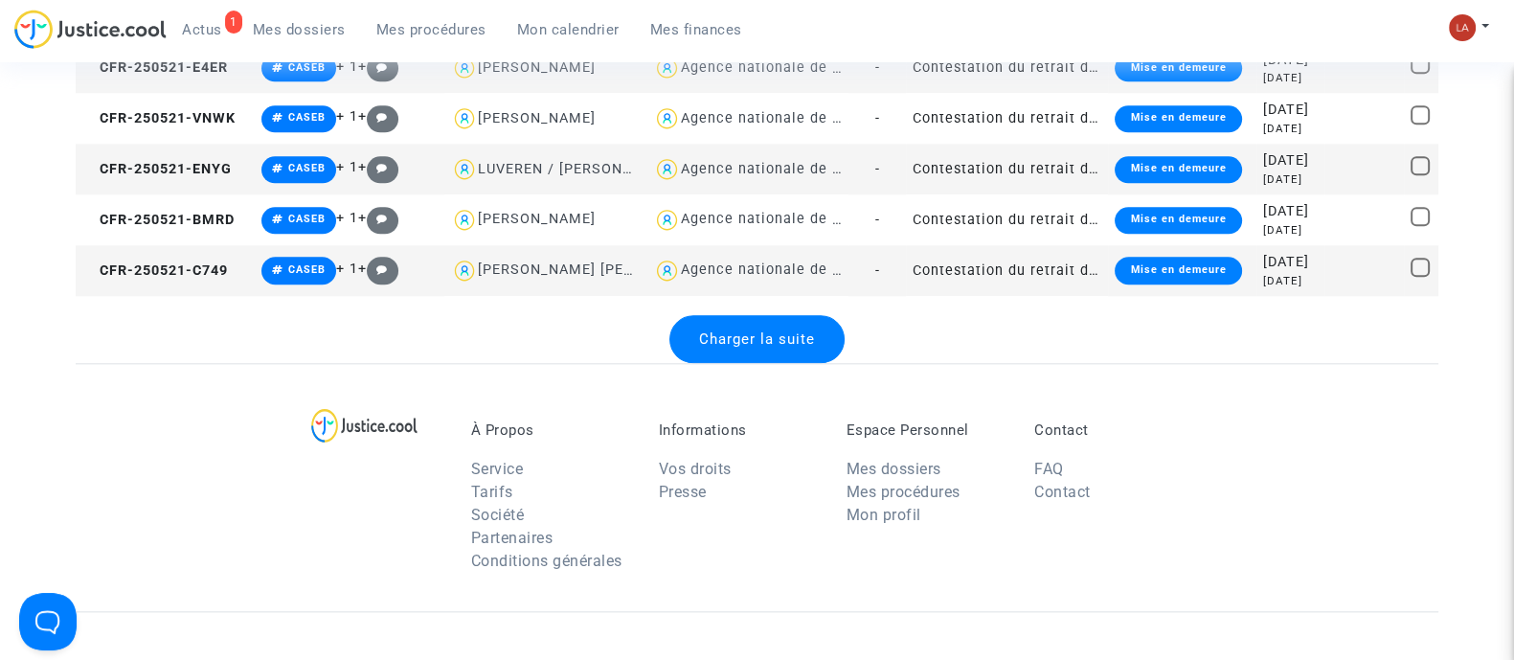
scroll to position [2634, 0]
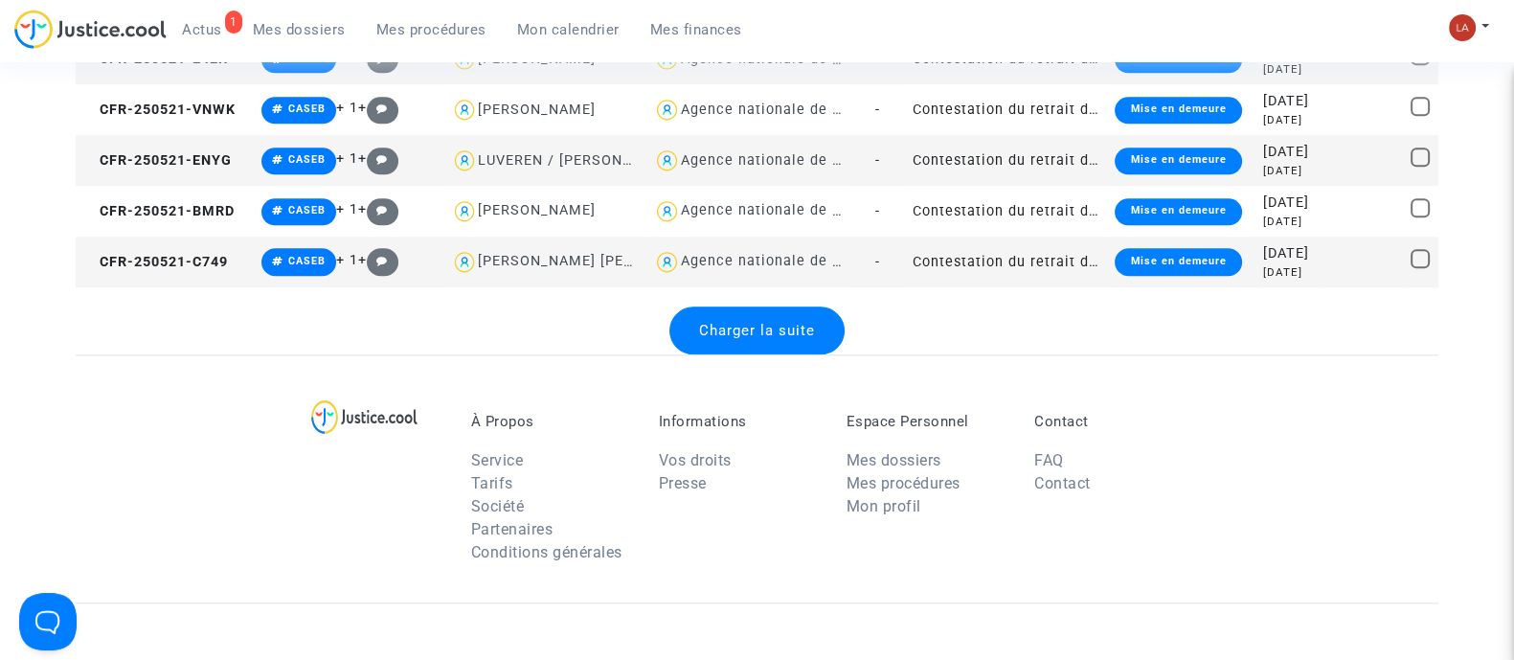
click at [795, 342] on div "Charger la suite" at bounding box center [756, 330] width 175 height 48
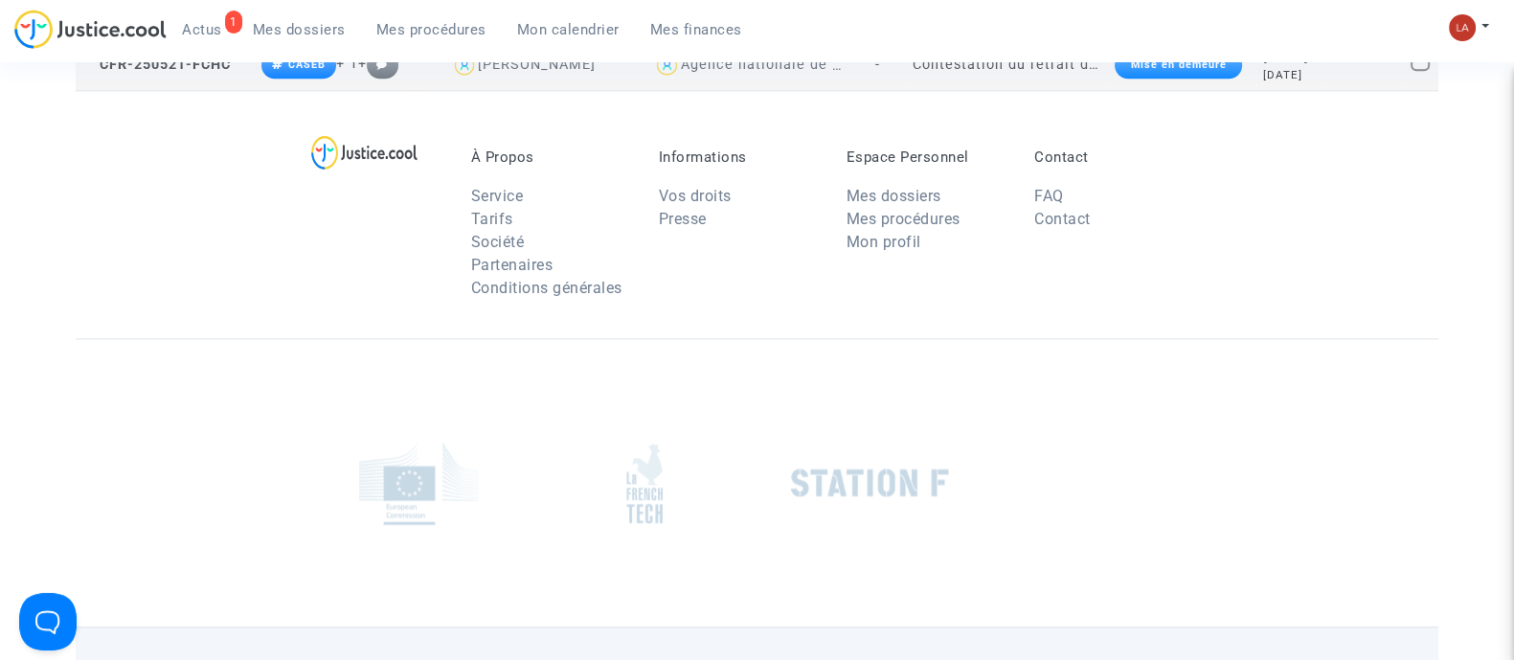
scroll to position [2754, 0]
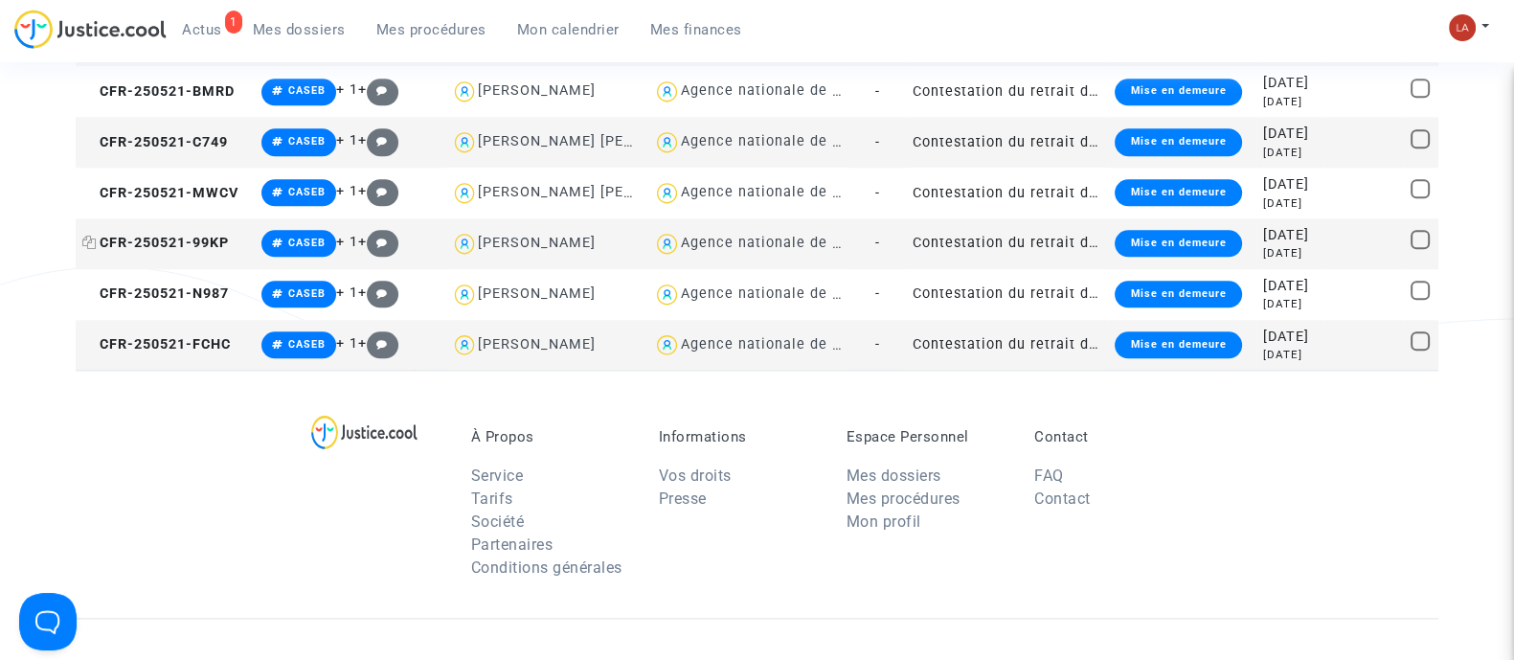
click at [172, 242] on span "CFR-250521-99KP" at bounding box center [155, 243] width 147 height 16
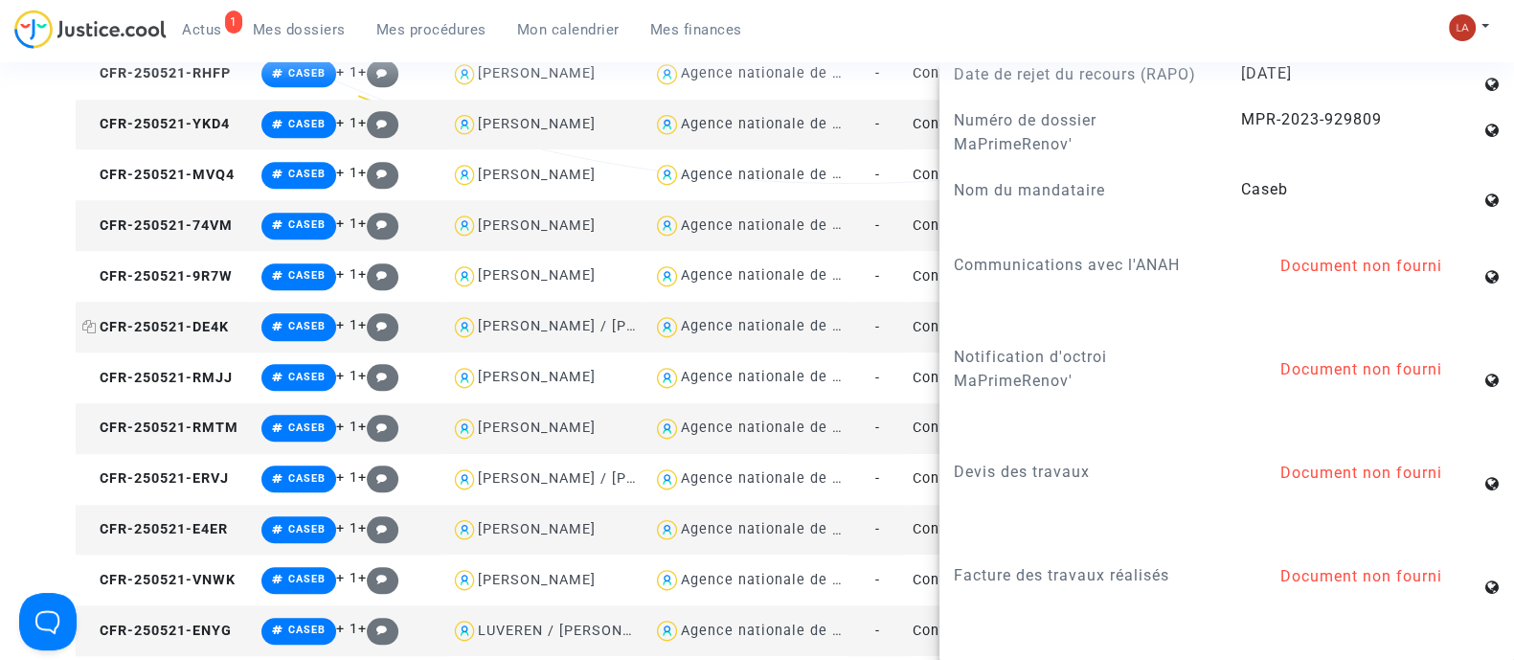
scroll to position [2155, 0]
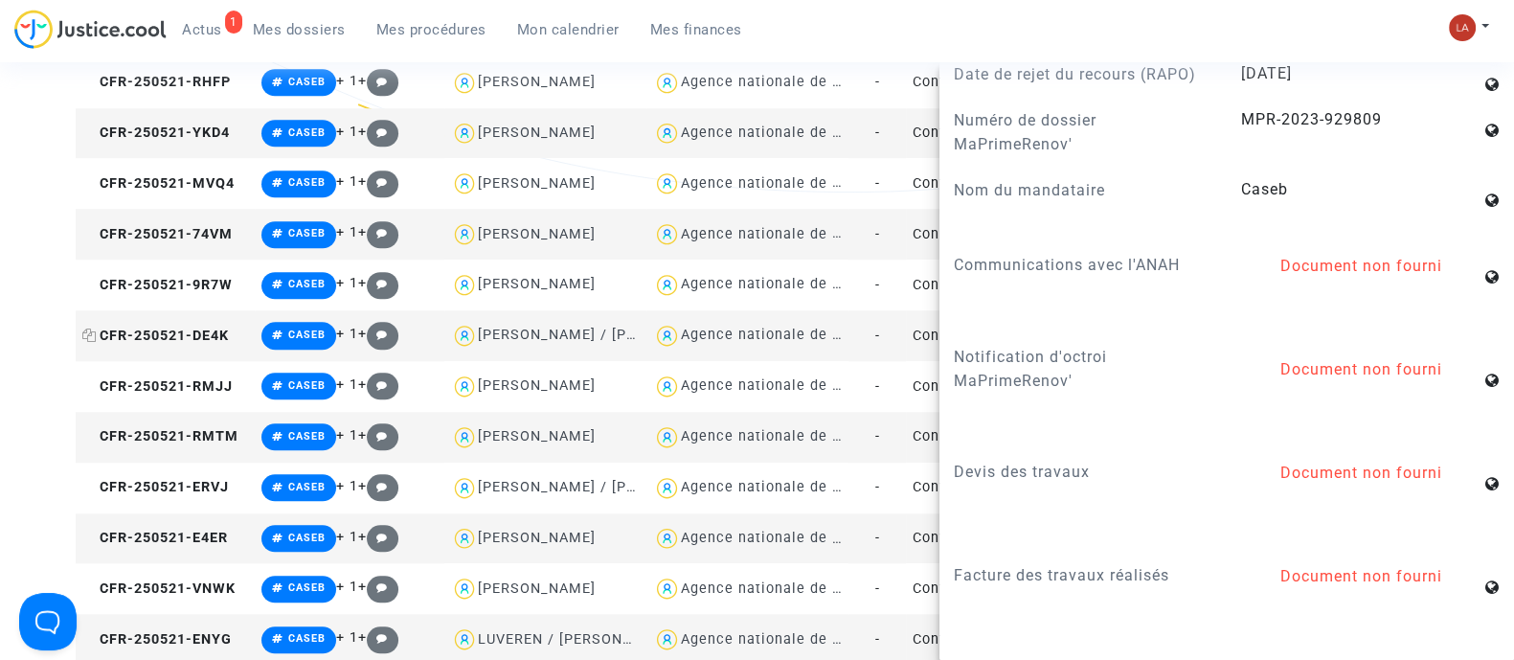
click at [131, 328] on span "CFR-250521-DE4K" at bounding box center [155, 336] width 147 height 16
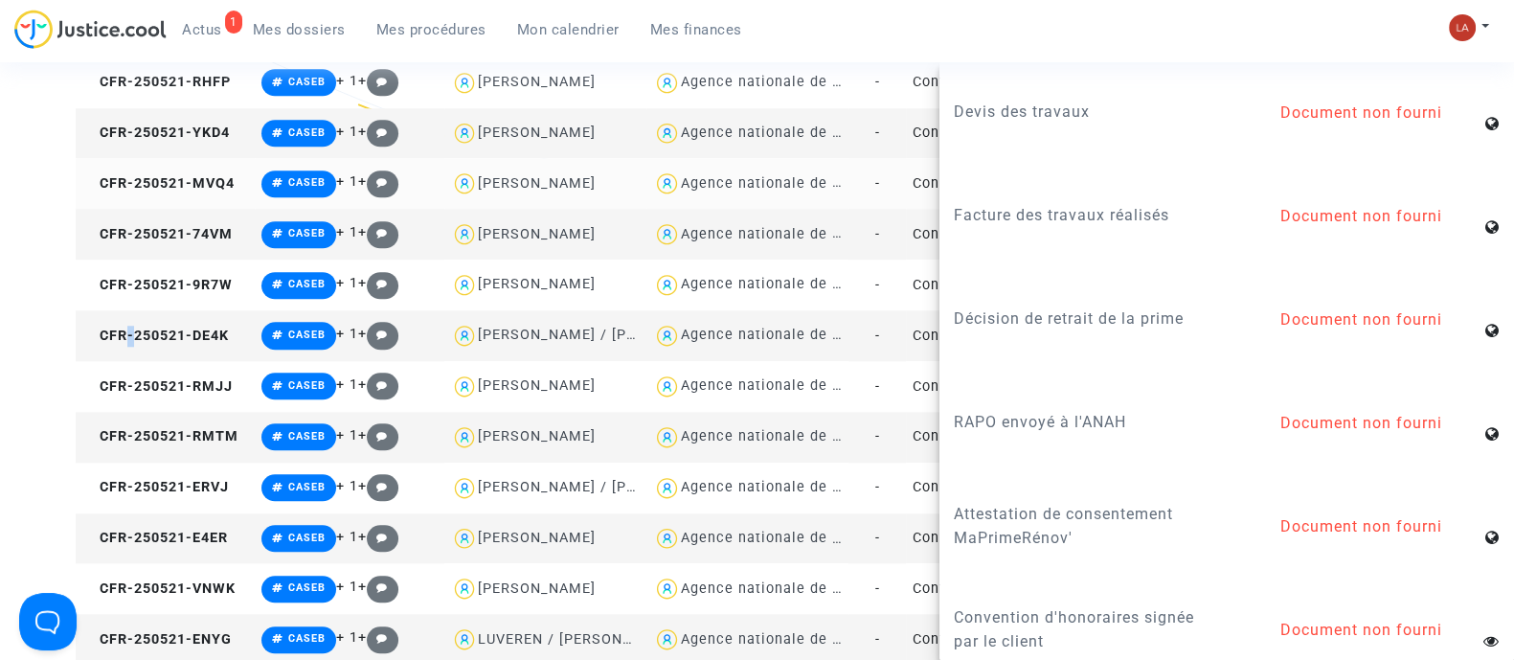
click at [239, 174] on td "CFR-250521-MVQ4" at bounding box center [165, 183] width 179 height 51
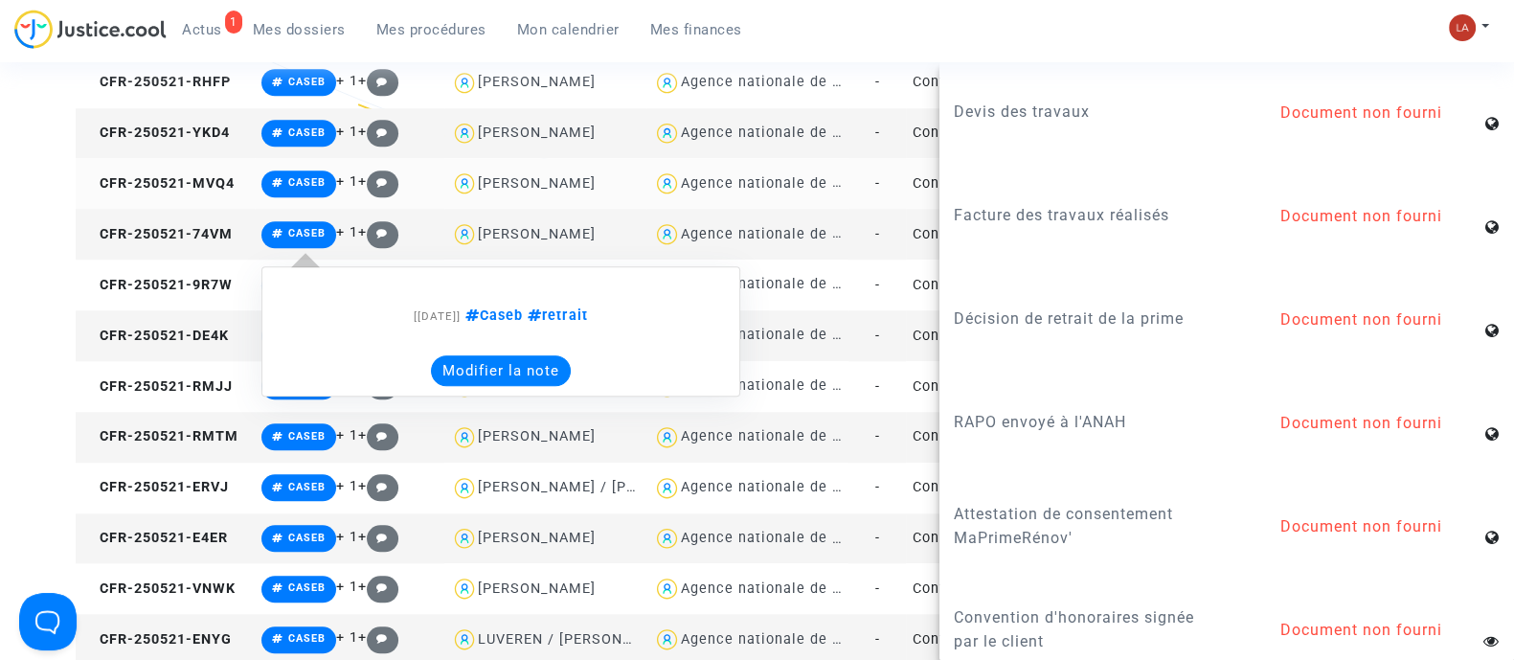
scroll to position [1795, 0]
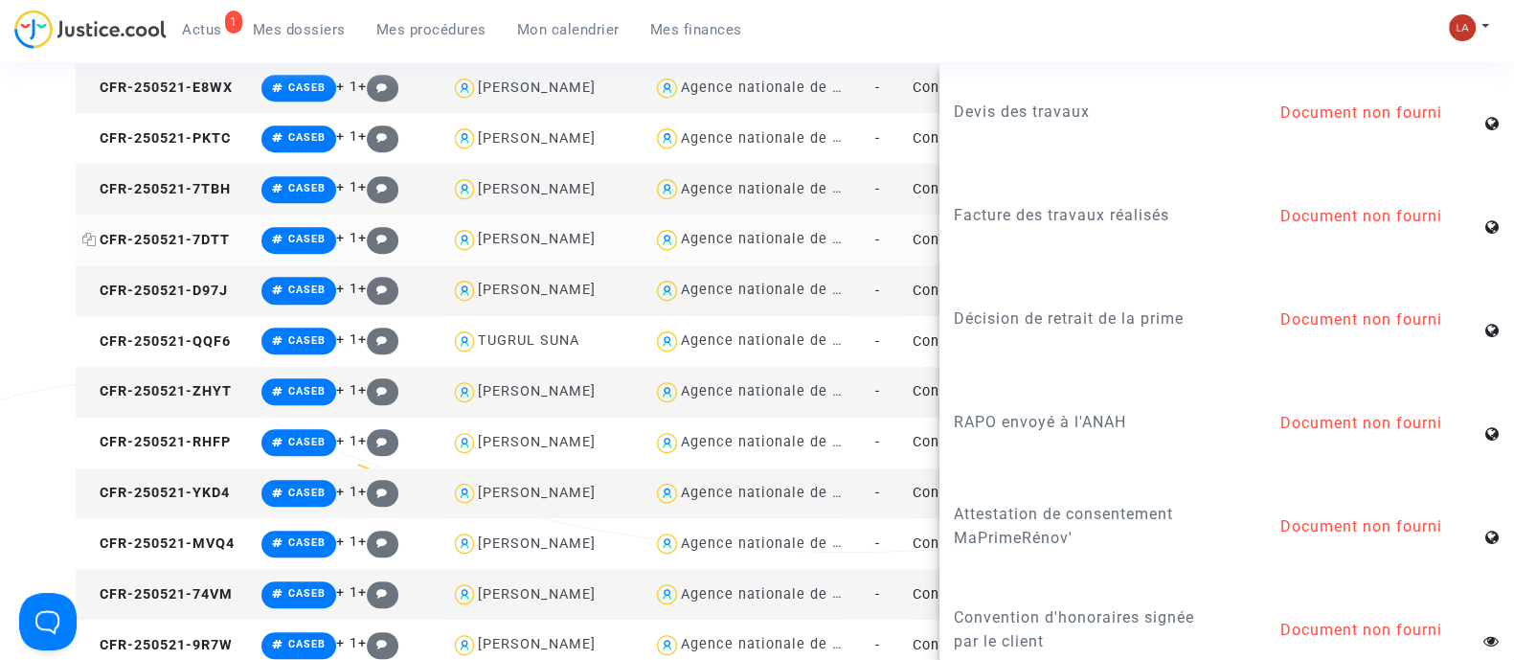
click at [168, 242] on span "CFR-250521-7DTT" at bounding box center [156, 240] width 148 height 16
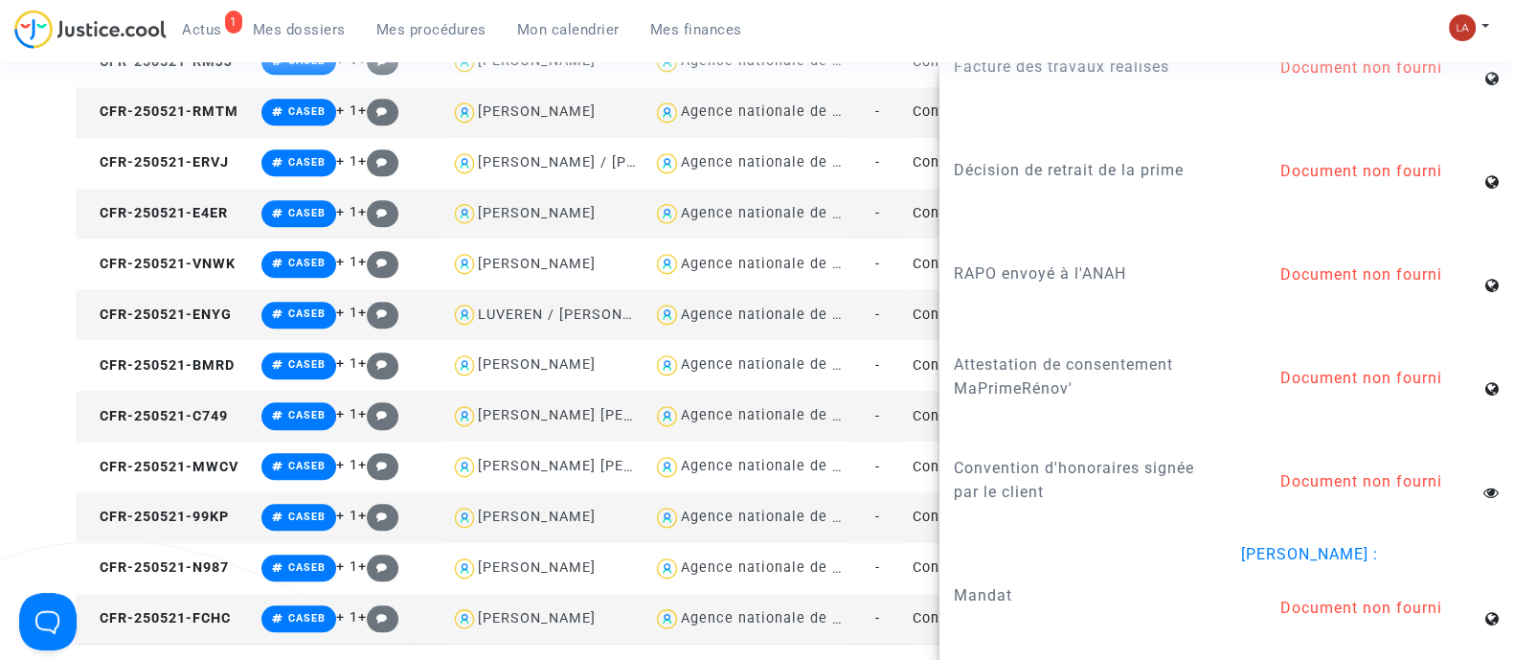
scroll to position [2155, 0]
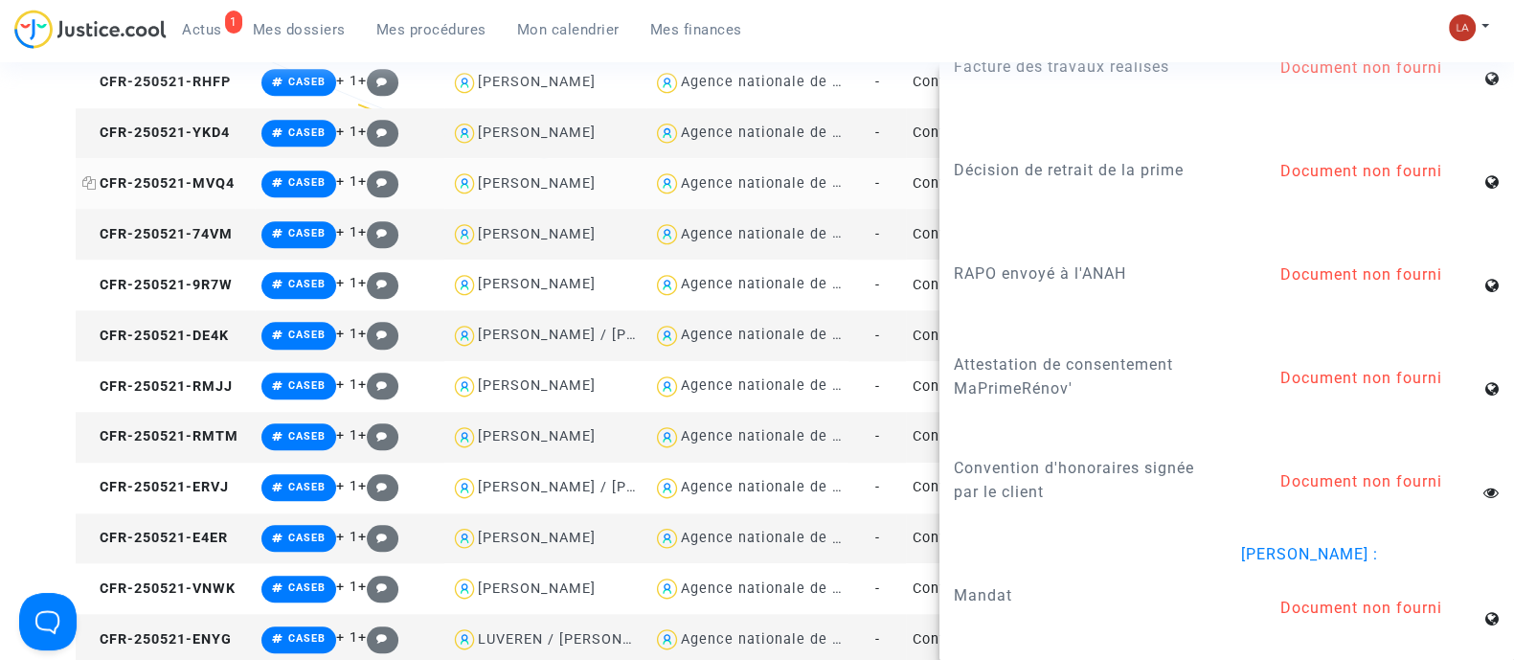
click at [183, 188] on span "CFR-250521-MVQ4" at bounding box center [158, 183] width 152 height 16
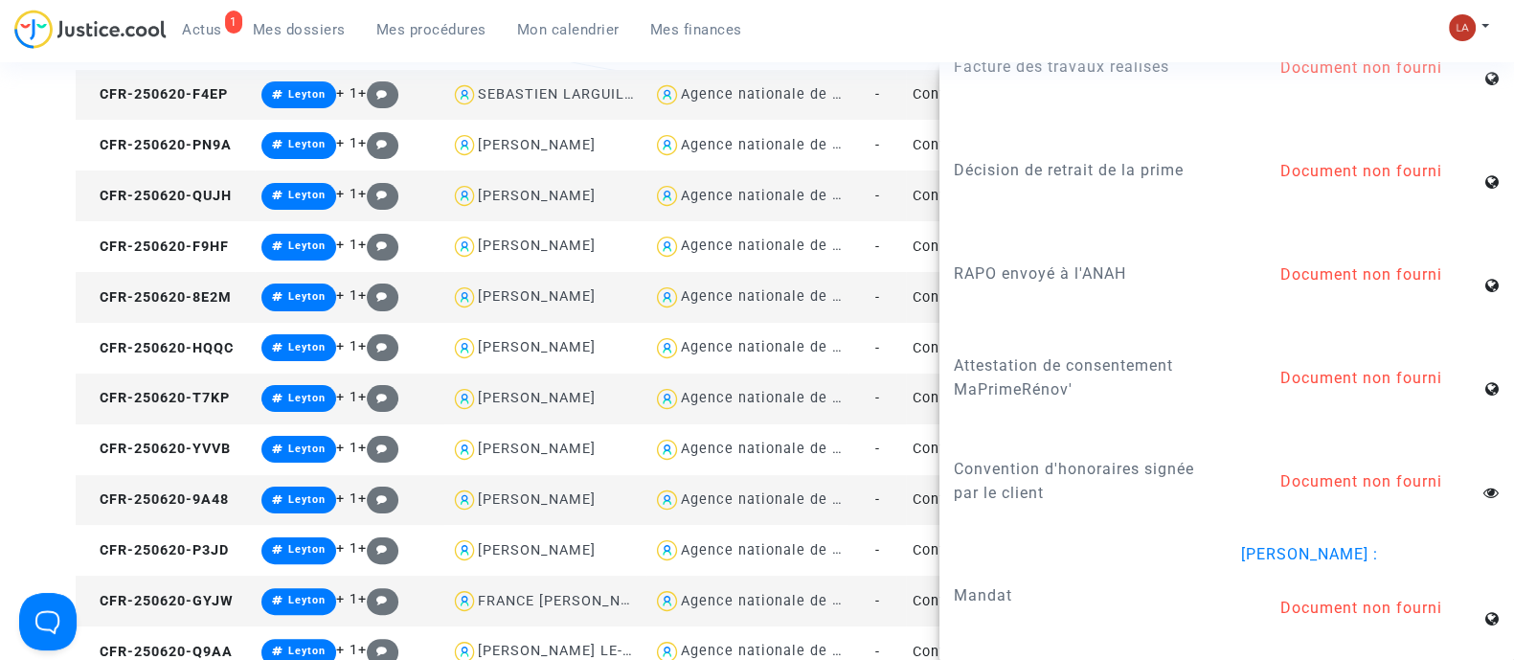
scroll to position [359, 0]
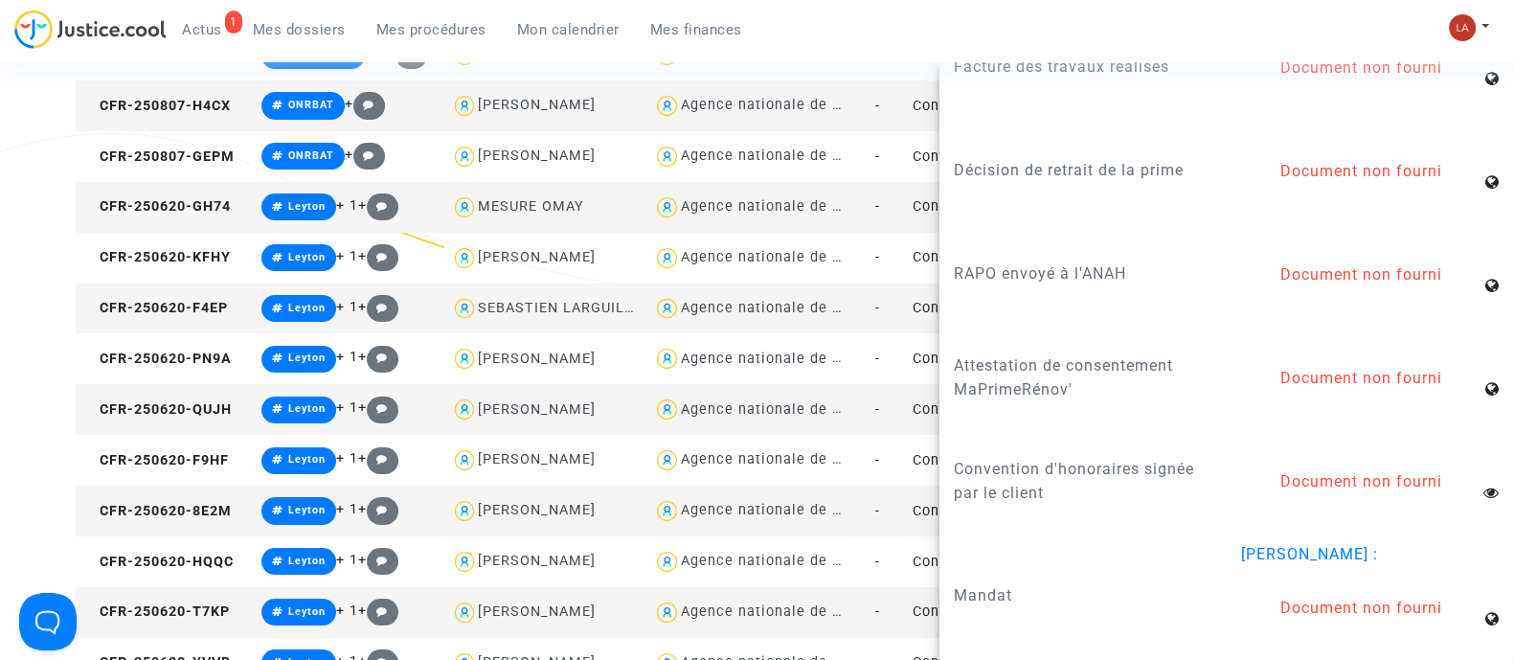
drag, startPoint x: 1496, startPoint y: 14, endPoint x: 1481, endPoint y: 21, distance: 16.7
click at [1496, 14] on div "Mon profil Changer de compte Paramètres Déconnexion" at bounding box center [1474, 37] width 52 height 48
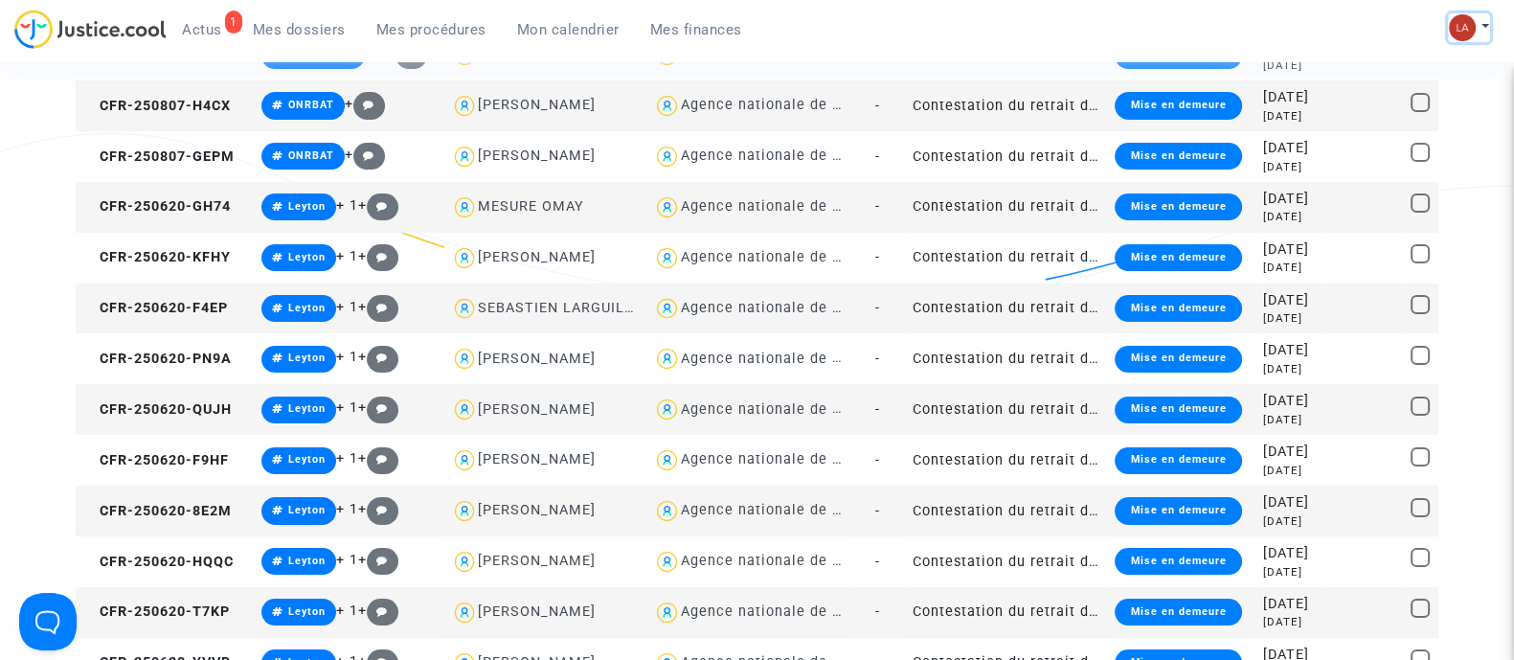
click at [1481, 21] on button at bounding box center [1469, 27] width 42 height 29
click at [1373, 104] on link "Changer de compte" at bounding box center [1392, 98] width 193 height 31
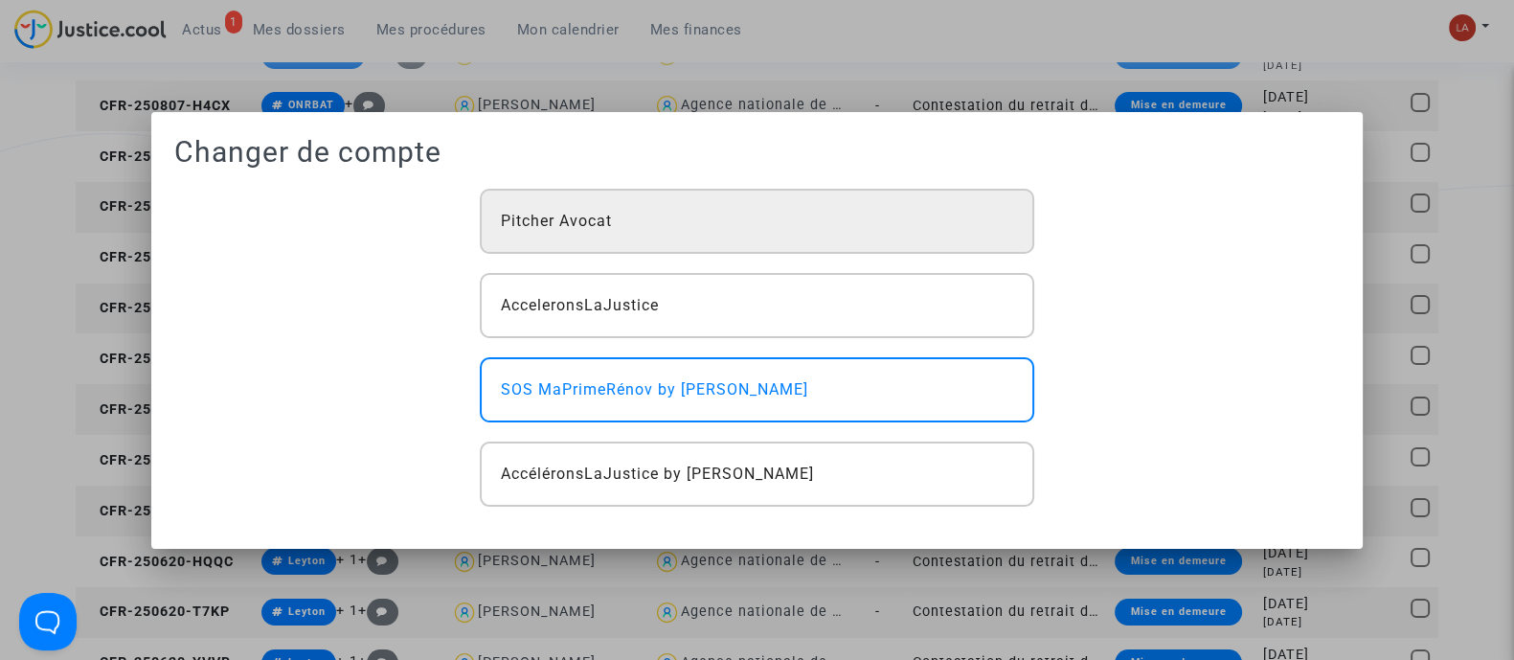
click at [606, 223] on span "Pitcher Avocat" at bounding box center [556, 221] width 111 height 23
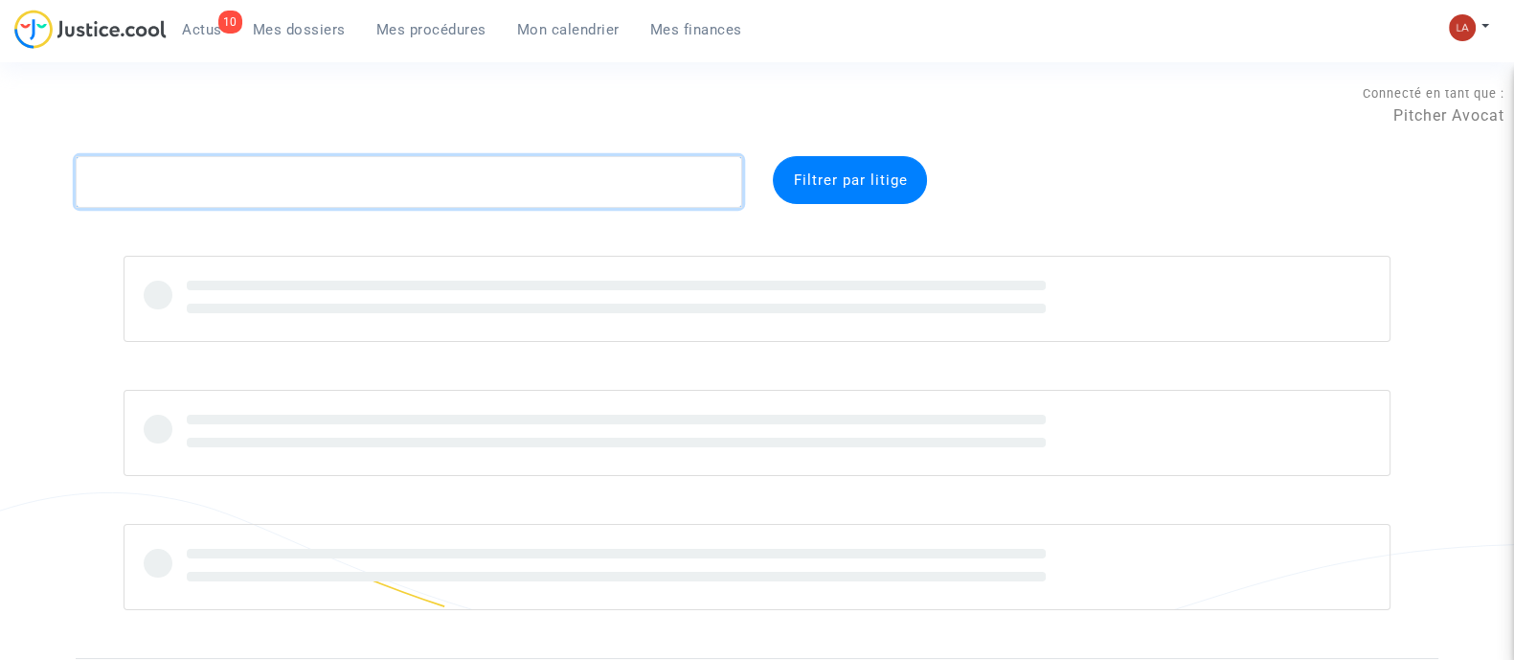
drag, startPoint x: 589, startPoint y: 189, endPoint x: 556, endPoint y: 168, distance: 39.6
click at [583, 191] on textarea at bounding box center [409, 182] width 667 height 52
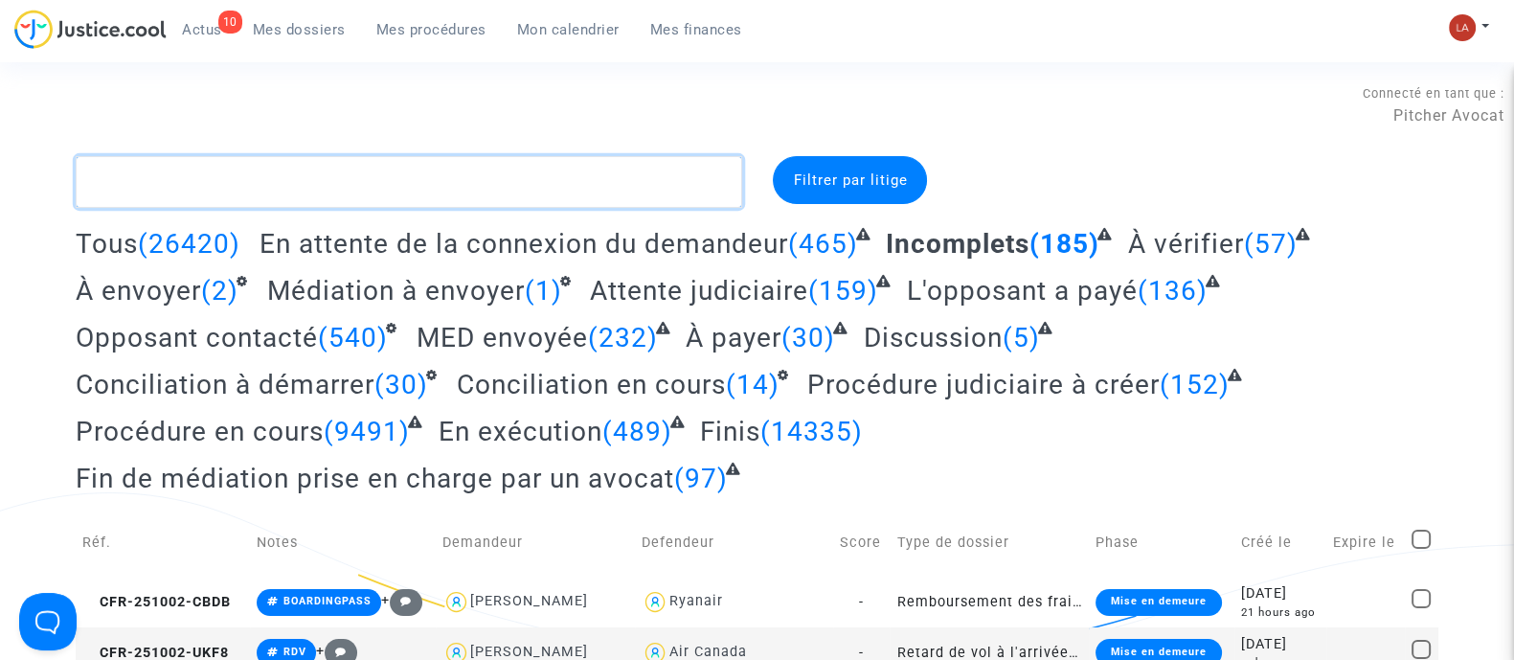
paste textarea "Bailleul"
type textarea "Bailleul"
